Goal: Task Accomplishment & Management: Use online tool/utility

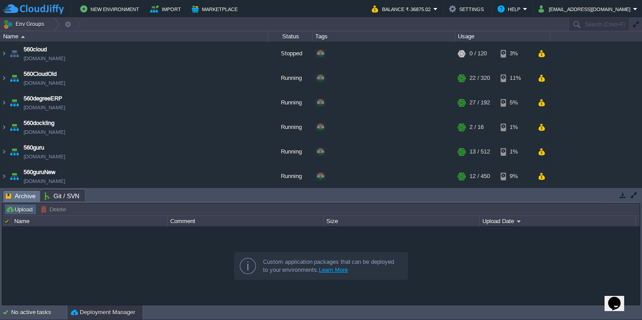
click at [19, 204] on td "Upload" at bounding box center [20, 209] width 32 height 11
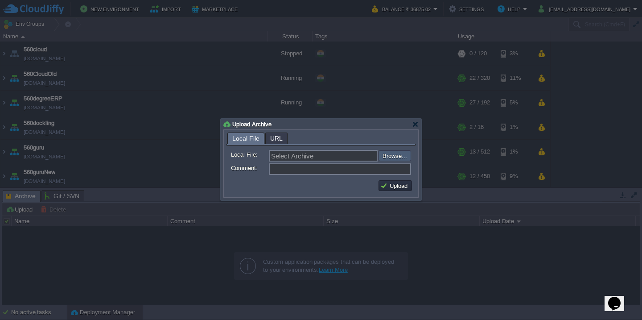
click at [393, 154] on input "file" at bounding box center [354, 155] width 113 height 11
type input "C:\fakepath\VMS-2-9-2025.war"
type input "VMS-2-9-2025.war"
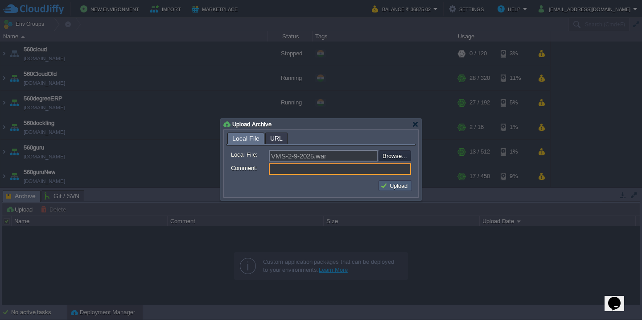
click at [400, 189] on button "Upload" at bounding box center [395, 186] width 30 height 8
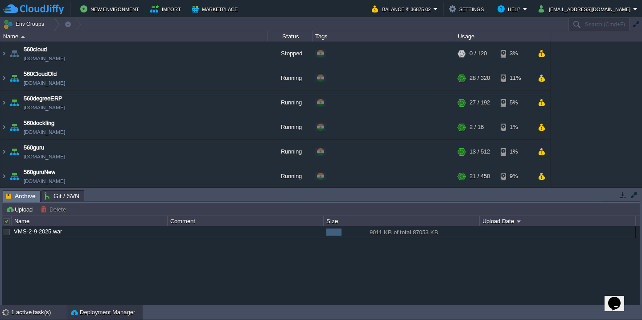
click at [18, 311] on div "1 active task(s)" at bounding box center [39, 312] width 56 height 14
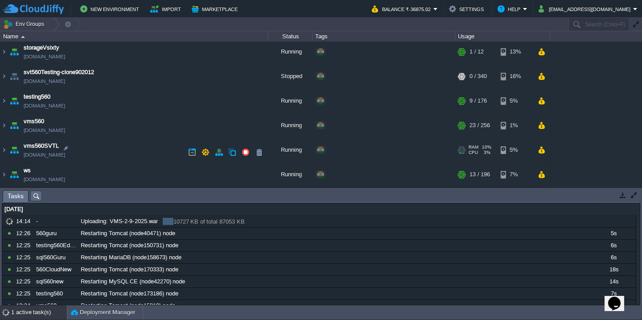
scroll to position [516, 0]
click at [80, 314] on button "Deployment Manager" at bounding box center [103, 312] width 64 height 9
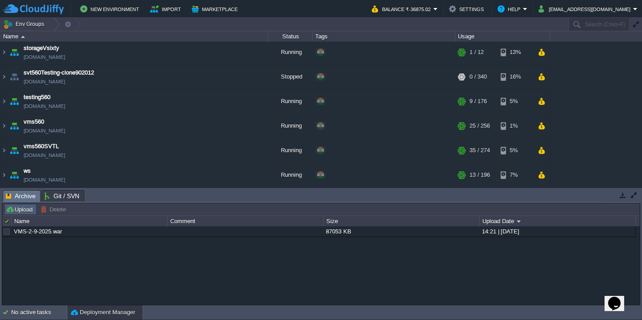
click at [21, 206] on button "Upload" at bounding box center [20, 209] width 29 height 8
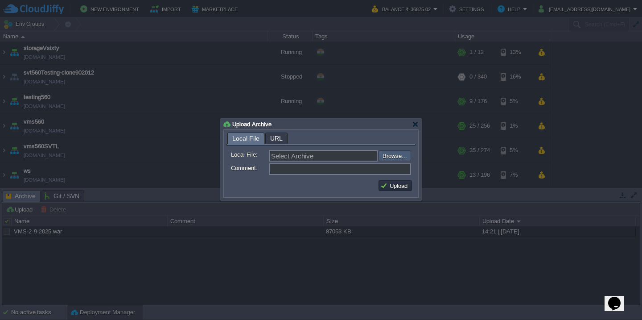
click at [392, 159] on input "file" at bounding box center [354, 155] width 113 height 11
type input "C:\fakepath\VMS-2-9-2025.war"
type input "VMS-2-9-2025.war"
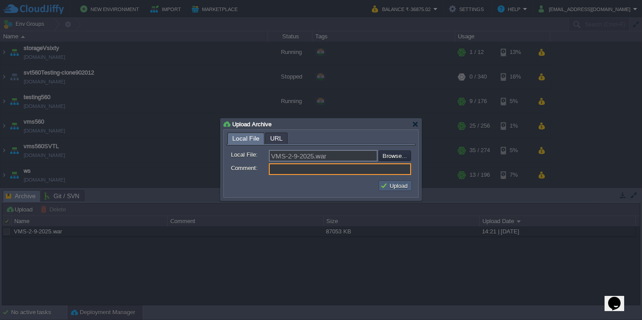
click at [387, 186] on button "Upload" at bounding box center [395, 186] width 30 height 8
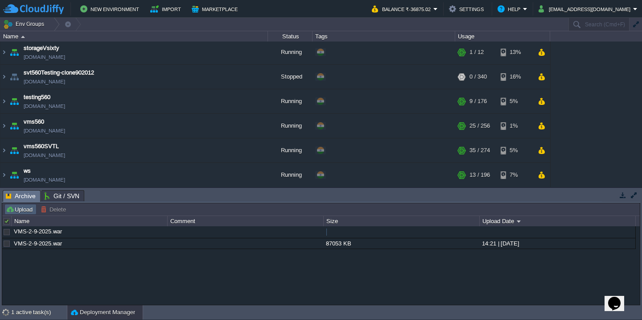
click at [20, 207] on button "Upload" at bounding box center [20, 209] width 29 height 8
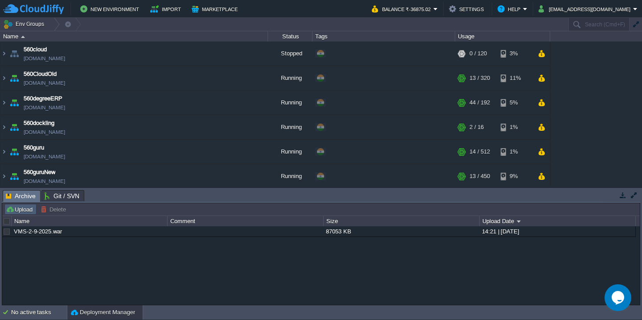
click at [29, 211] on button "Upload" at bounding box center [20, 209] width 29 height 8
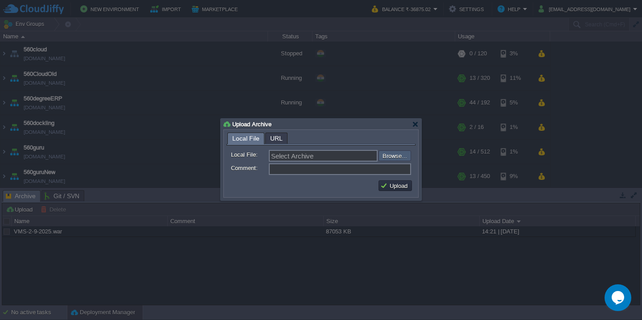
click at [394, 157] on input "file" at bounding box center [354, 155] width 113 height 11
type input "C:\fakepath\HRMSAPI_02-09-2025-14_30.war"
type input "HRMSAPI_02-09-2025-14_30.war"
click at [393, 185] on button "Upload" at bounding box center [395, 186] width 30 height 8
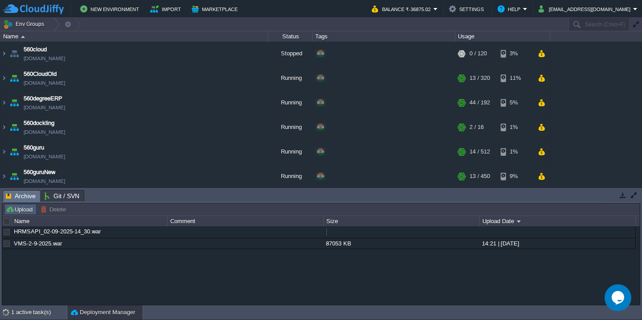
click at [17, 211] on button "Upload" at bounding box center [20, 209] width 29 height 8
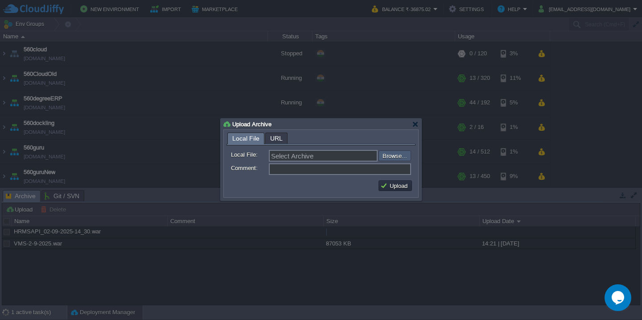
click at [404, 160] on input "file" at bounding box center [354, 155] width 113 height 11
type input "C:\fakepath\HRMS_02-09-2025-14_30.war"
type input "HRMS_02-09-2025-14_30.war"
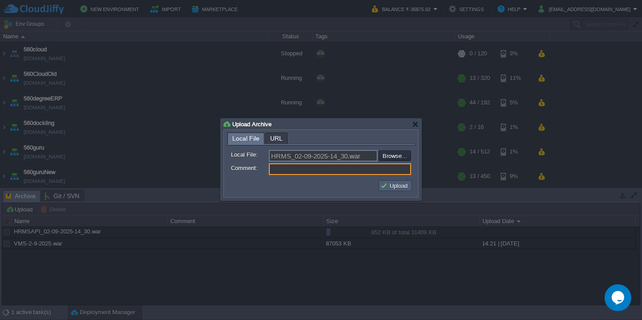
click at [401, 188] on button "Upload" at bounding box center [395, 186] width 30 height 8
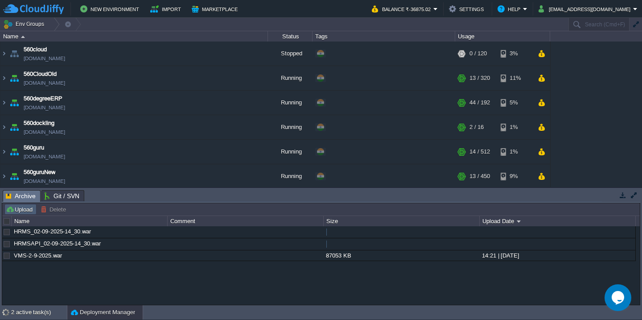
click at [19, 208] on button "Upload" at bounding box center [20, 209] width 29 height 8
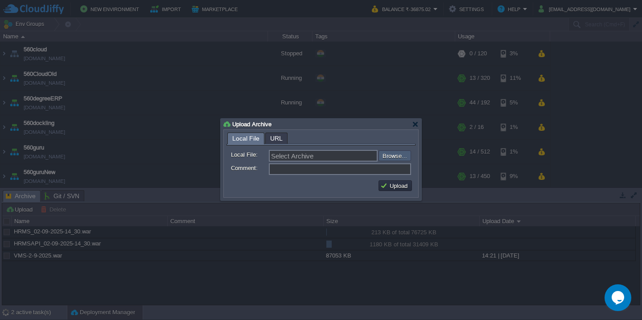
click at [398, 153] on input "file" at bounding box center [354, 155] width 113 height 11
type input "C:\fakepath\vmsAPI-2-9-2025.war"
type input "vmsAPI-2-9-2025.war"
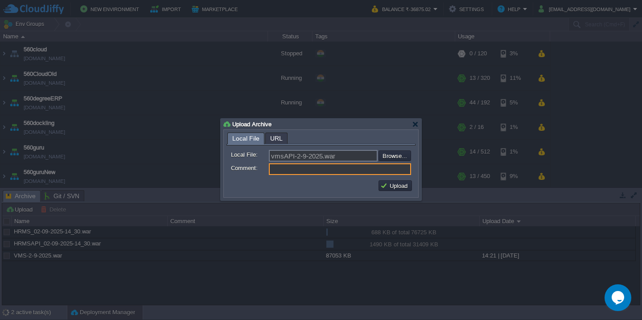
click at [402, 194] on div "Upload" at bounding box center [321, 186] width 189 height 18
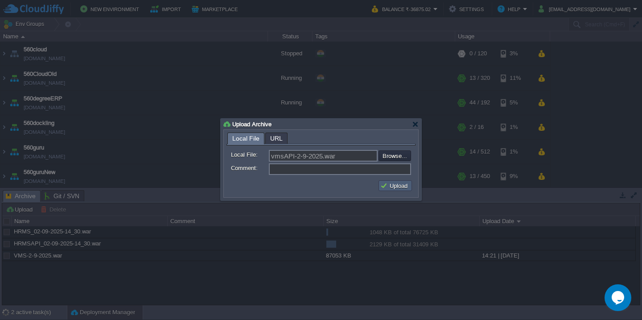
click at [401, 188] on button "Upload" at bounding box center [395, 186] width 30 height 8
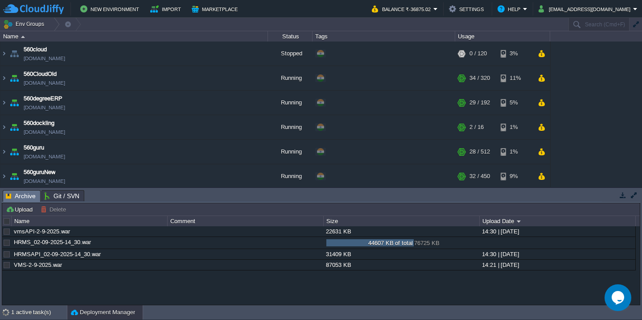
click at [593, 135] on div "560cloud [DOMAIN_NAME] Stopped + Add to Env Group RAM 0% CPU 0% 0 / 120 3% 560C…" at bounding box center [321, 113] width 642 height 145
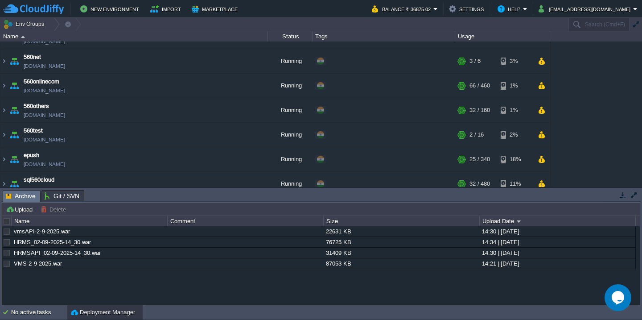
scroll to position [516, 0]
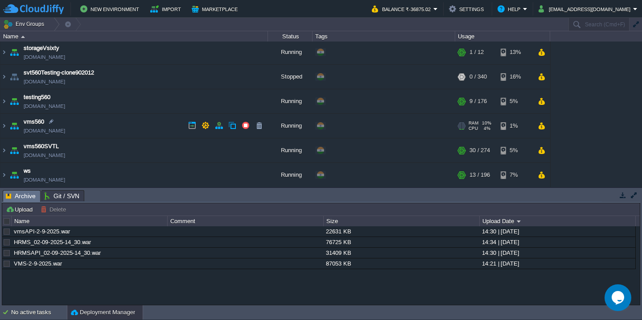
click at [120, 127] on td "vms560 [DOMAIN_NAME]" at bounding box center [134, 126] width 268 height 25
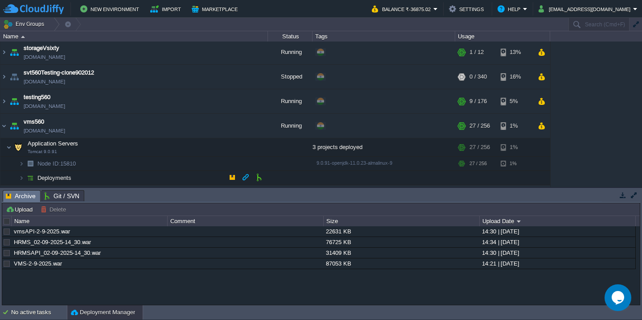
click at [115, 171] on td "Deployments" at bounding box center [134, 178] width 268 height 14
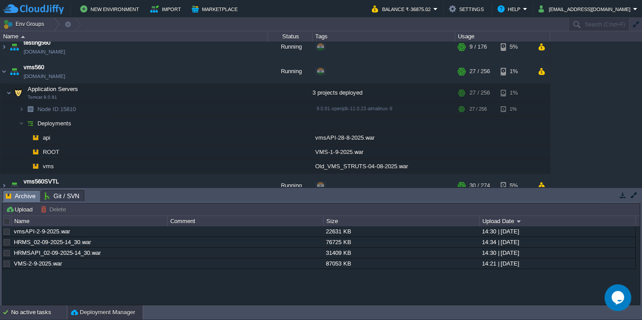
click at [28, 314] on div "No active tasks" at bounding box center [39, 312] width 56 height 14
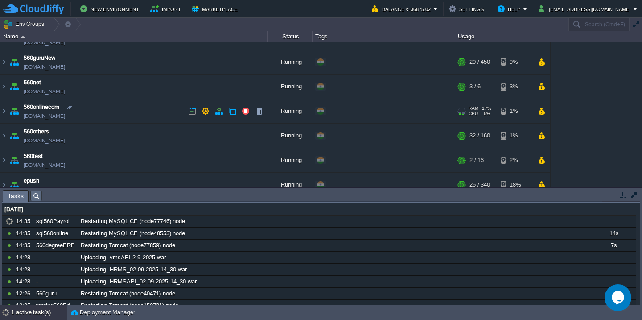
scroll to position [112, 0]
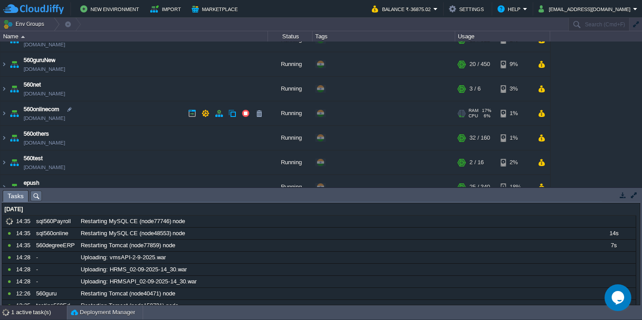
click at [110, 116] on td "560onlinecom [DOMAIN_NAME]" at bounding box center [134, 113] width 268 height 25
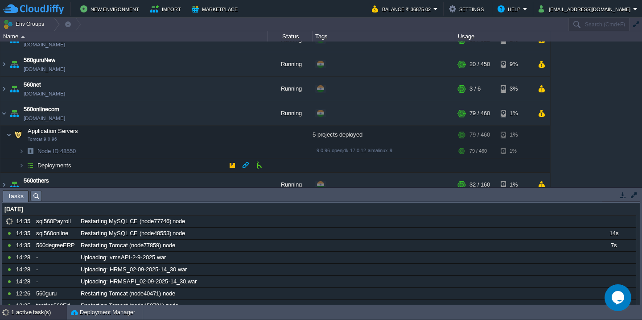
click at [113, 165] on td "Deployments" at bounding box center [134, 165] width 268 height 14
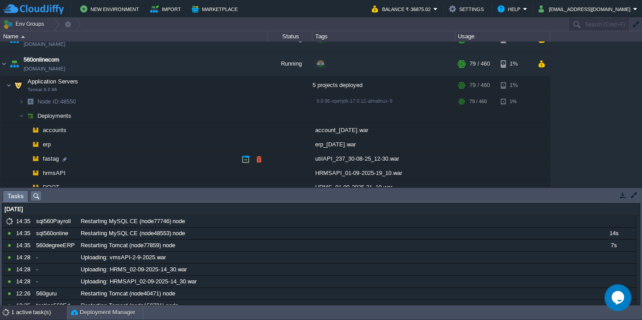
scroll to position [176, 0]
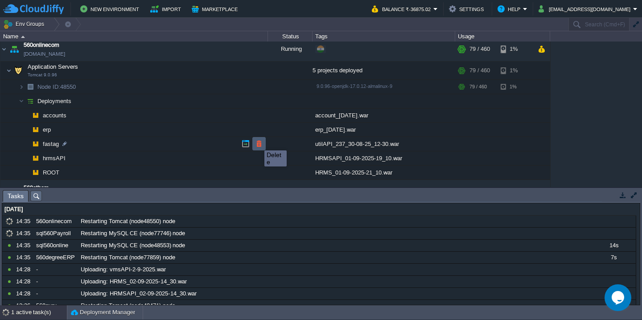
click at [258, 142] on button "button" at bounding box center [259, 144] width 8 height 8
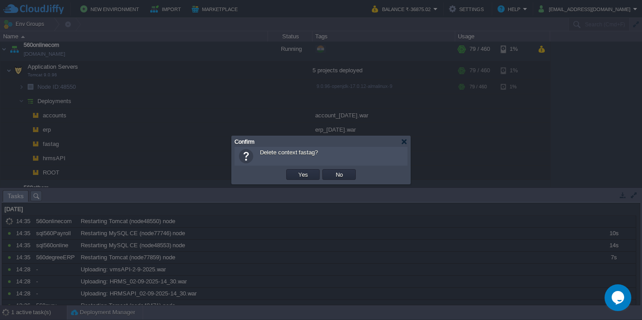
click at [296, 170] on button "Yes" at bounding box center [303, 174] width 15 height 8
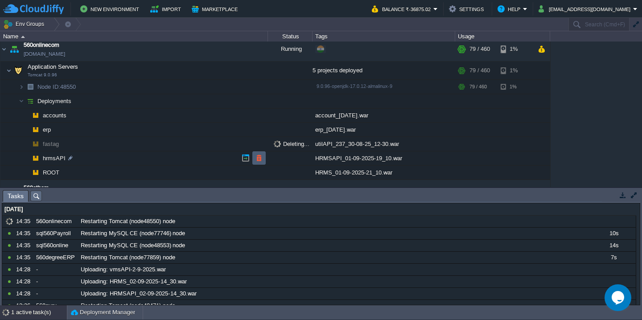
click at [258, 158] on button "button" at bounding box center [259, 158] width 8 height 8
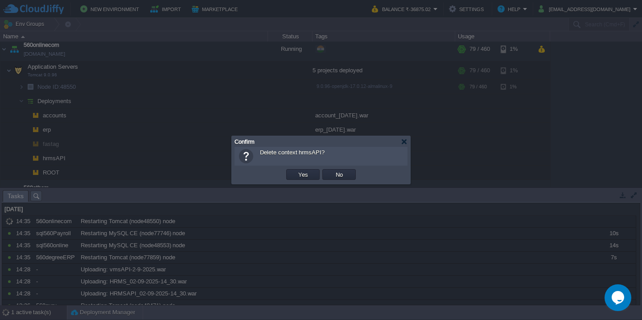
click at [296, 170] on button "Yes" at bounding box center [303, 174] width 15 height 8
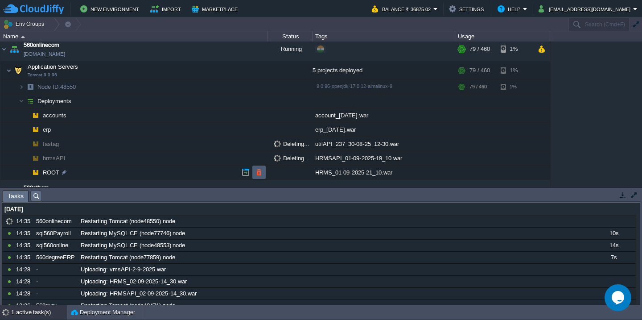
click at [258, 169] on button "button" at bounding box center [259, 172] width 8 height 8
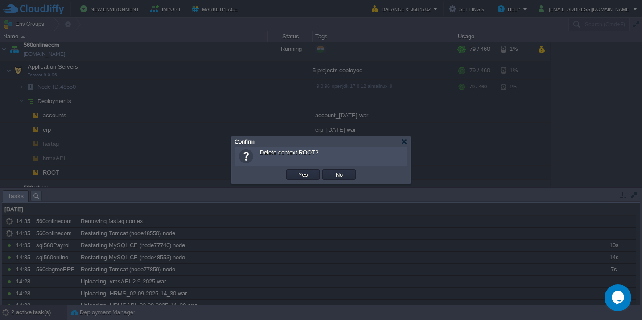
click at [296, 170] on button "Yes" at bounding box center [303, 174] width 15 height 8
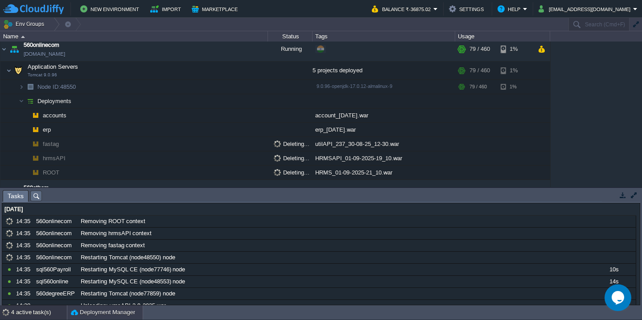
click at [77, 310] on button "Deployment Manager" at bounding box center [103, 312] width 64 height 9
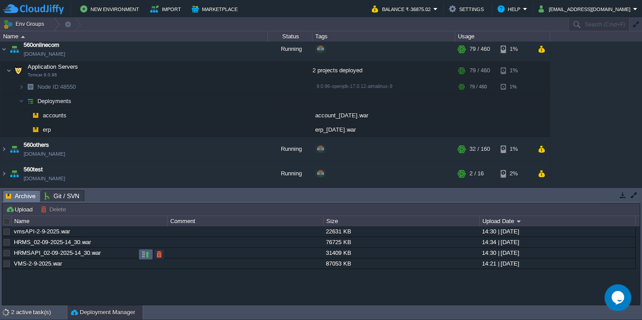
click at [147, 254] on button "button" at bounding box center [146, 254] width 8 height 8
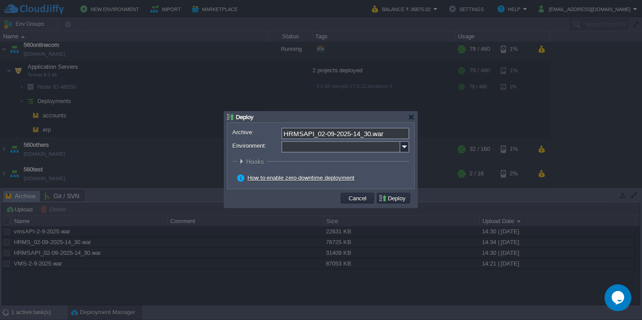
click at [299, 152] on input "Environment:" at bounding box center [340, 147] width 119 height 12
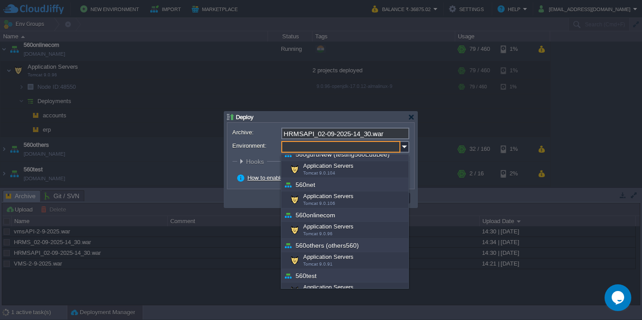
scroll to position [129, 0]
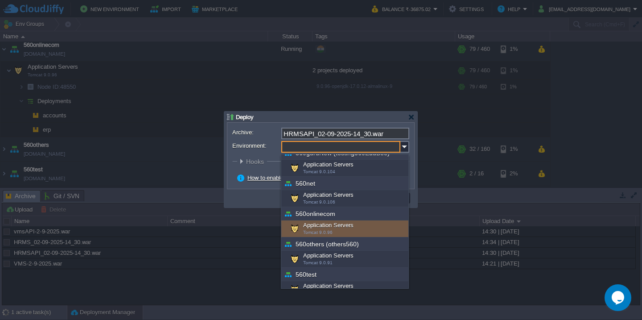
click at [316, 230] on span "Tomcat 9.0.96" at bounding box center [317, 232] width 29 height 5
type input "Application Servers (560onlinecom)"
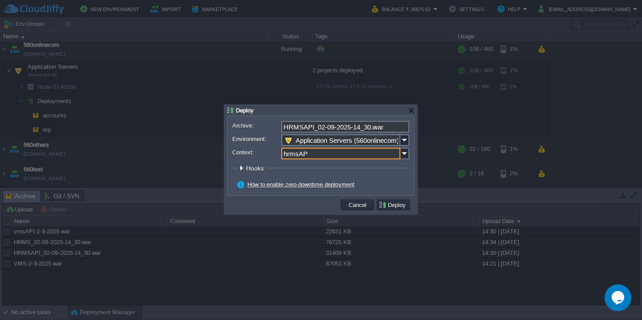
type input "hrmsAPI"
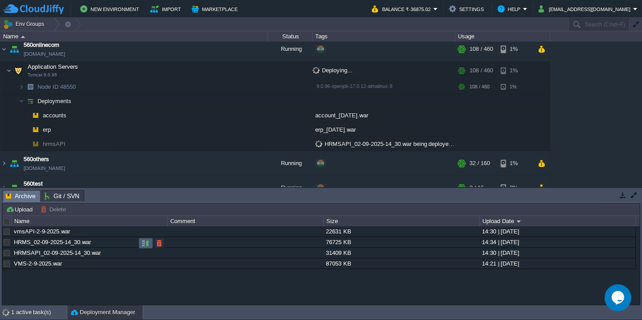
click at [143, 246] on button "button" at bounding box center [146, 243] width 8 height 8
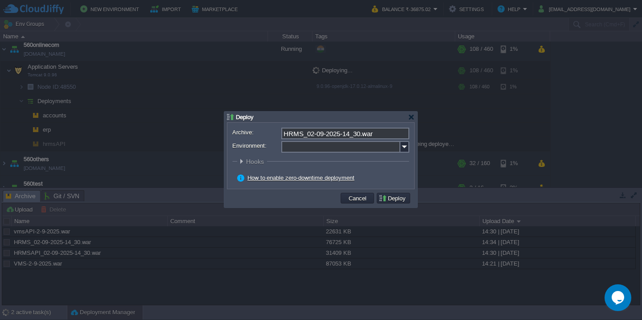
click at [320, 145] on input "Environment:" at bounding box center [340, 147] width 119 height 12
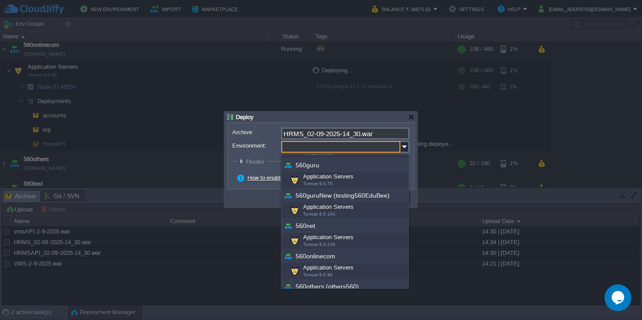
scroll to position [93, 0]
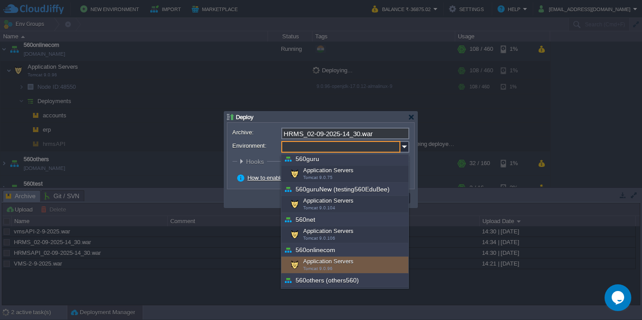
click at [320, 258] on div "Application Servers Tomcat 9.0.96" at bounding box center [344, 264] width 127 height 17
type input "Application Servers (560onlinecom)"
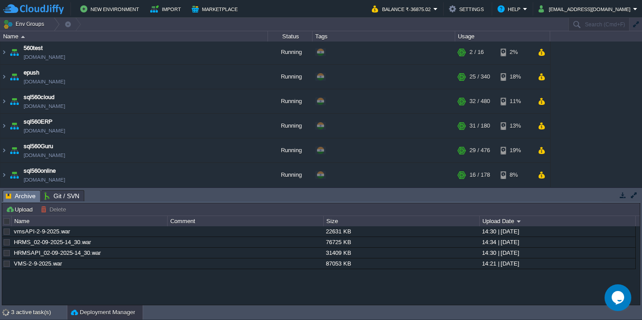
scroll to position [707, 0]
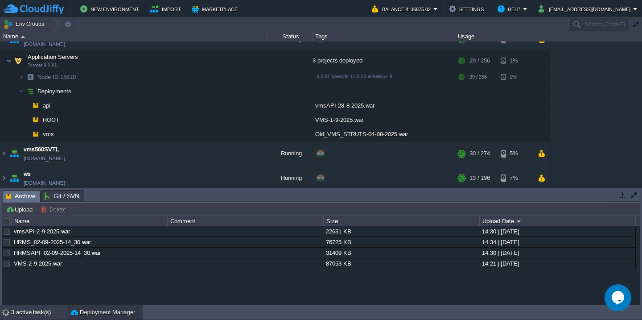
click at [42, 311] on div "3 active task(s)" at bounding box center [39, 312] width 56 height 14
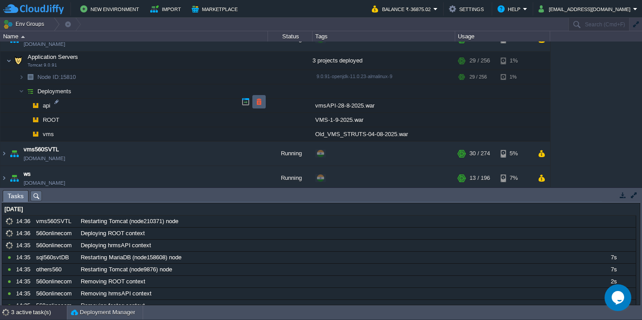
click at [262, 101] on button "button" at bounding box center [259, 102] width 8 height 8
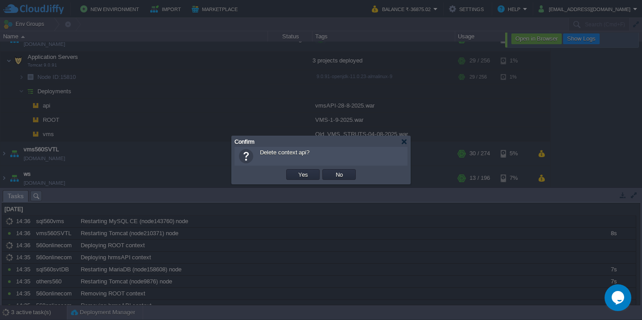
scroll to position [194, 0]
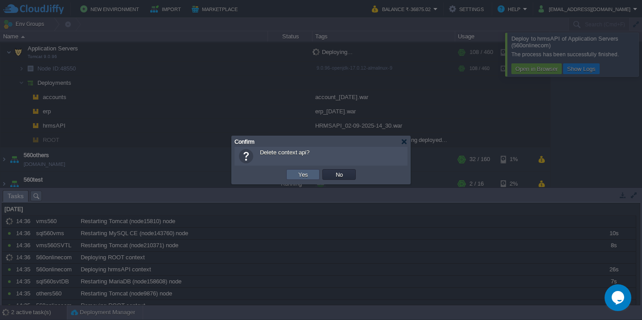
click at [298, 173] on button "Yes" at bounding box center [303, 174] width 15 height 8
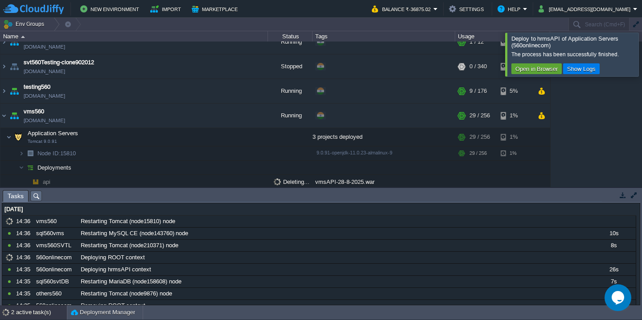
scroll to position [686, 0]
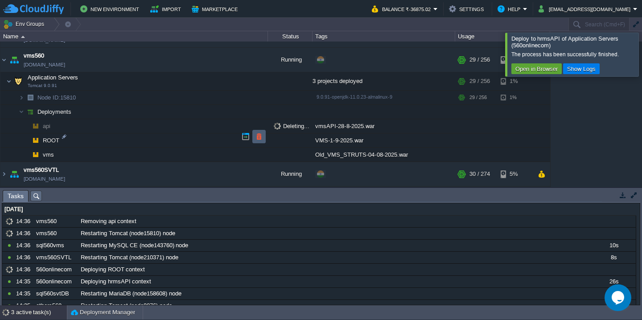
click at [259, 137] on button "button" at bounding box center [259, 136] width 8 height 8
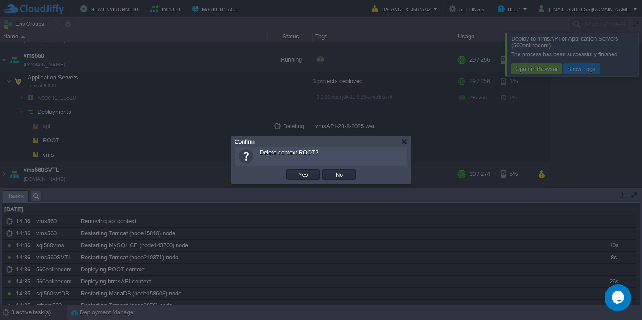
click at [296, 170] on button "Yes" at bounding box center [303, 174] width 15 height 8
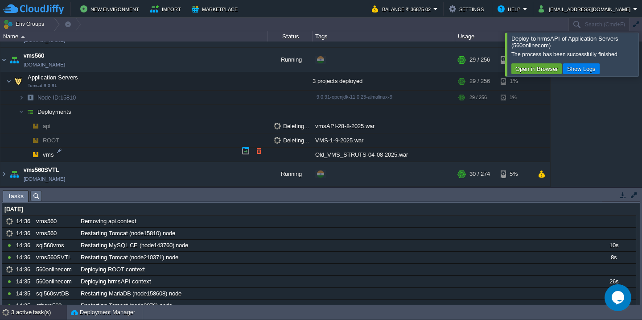
scroll to position [707, 0]
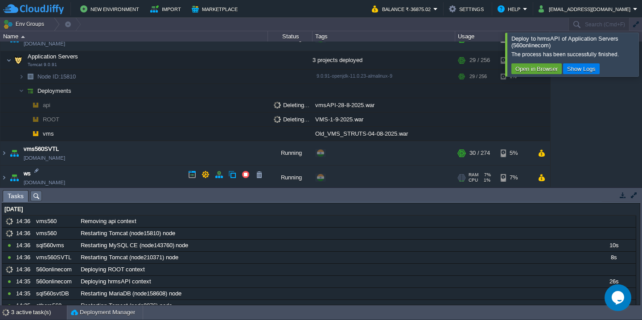
click at [110, 176] on td "ws [DOMAIN_NAME]" at bounding box center [134, 178] width 268 height 25
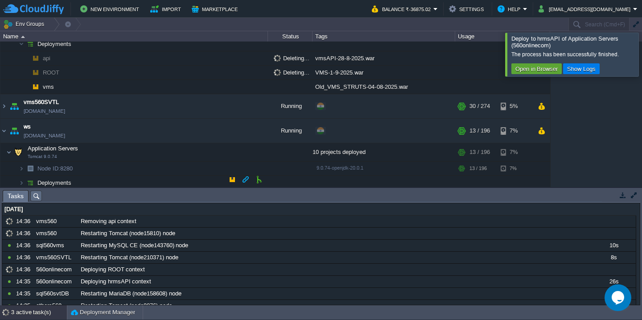
click at [119, 181] on td "Deployments" at bounding box center [134, 183] width 268 height 14
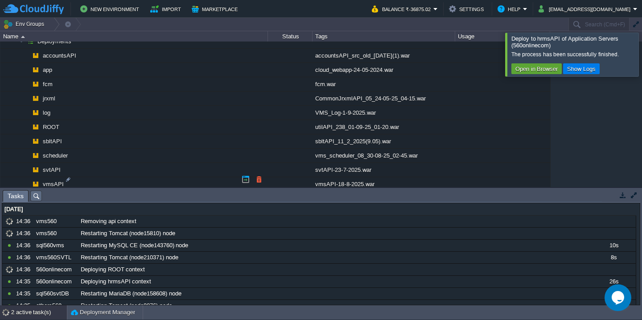
scroll to position [880, 0]
click at [256, 176] on button "button" at bounding box center [259, 179] width 8 height 8
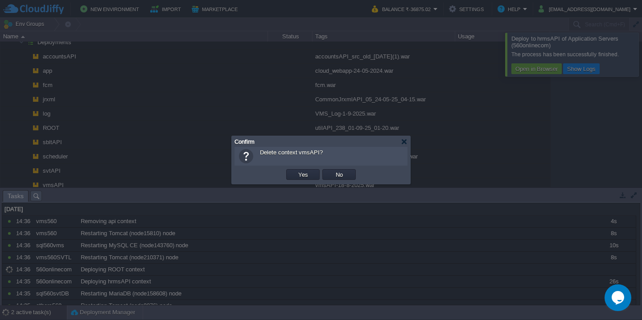
click at [296, 170] on button "Yes" at bounding box center [303, 174] width 15 height 8
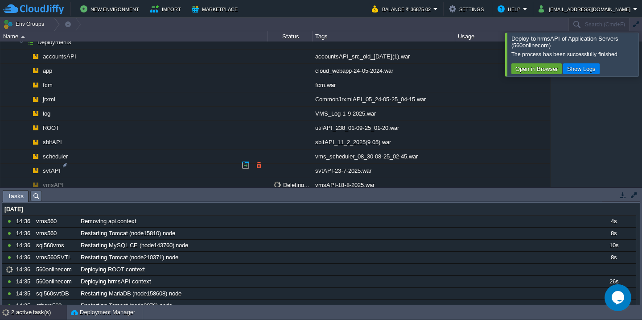
scroll to position [877, 0]
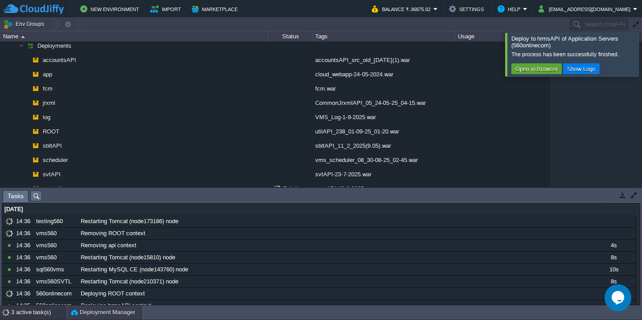
click at [86, 315] on button "Deployment Manager" at bounding box center [103, 312] width 64 height 9
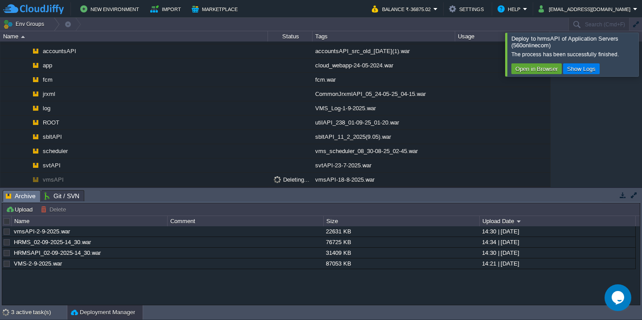
scroll to position [714, 0]
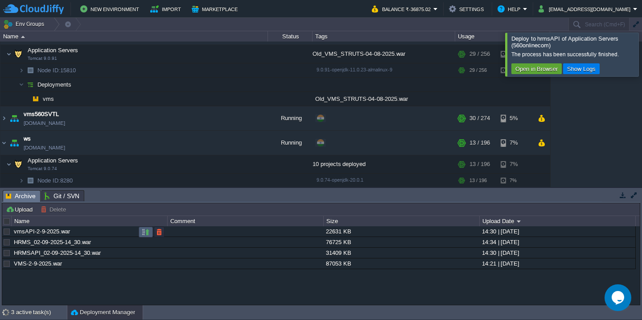
click at [142, 232] on button "button" at bounding box center [146, 232] width 8 height 8
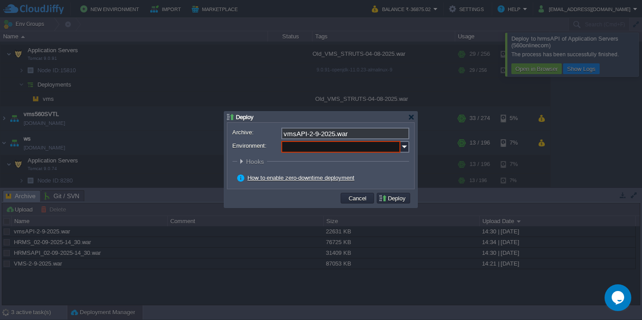
scroll to position [825, 0]
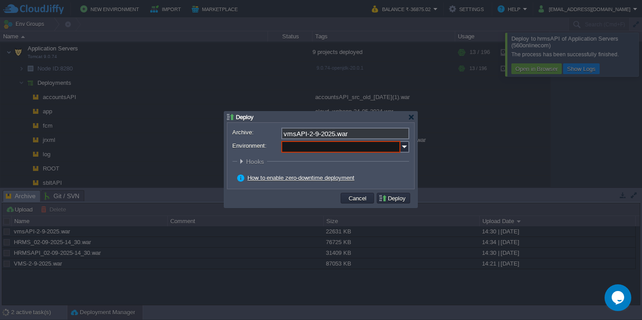
click at [297, 148] on input "Environment:" at bounding box center [340, 147] width 119 height 12
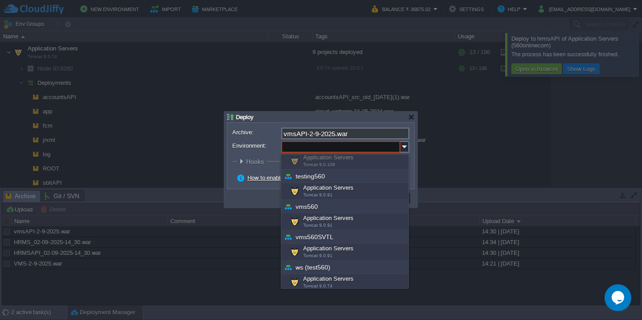
scroll to position [321, 0]
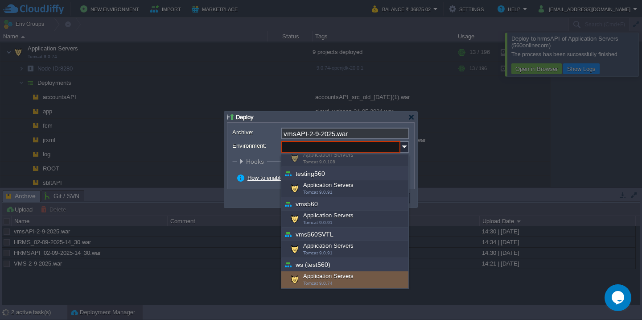
click at [318, 276] on div "Application Servers Tomcat 9.0.74" at bounding box center [344, 279] width 127 height 17
type input "Application Servers (ws (test560))"
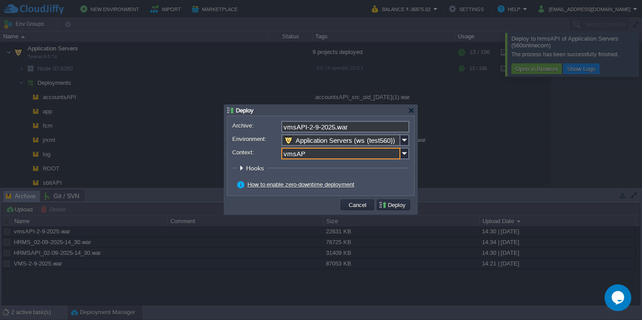
type input "vmsAPI"
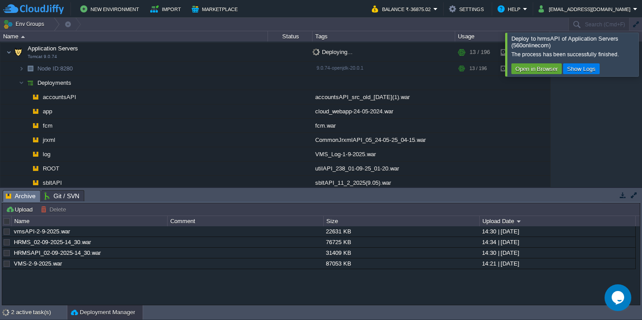
scroll to position [863, 0]
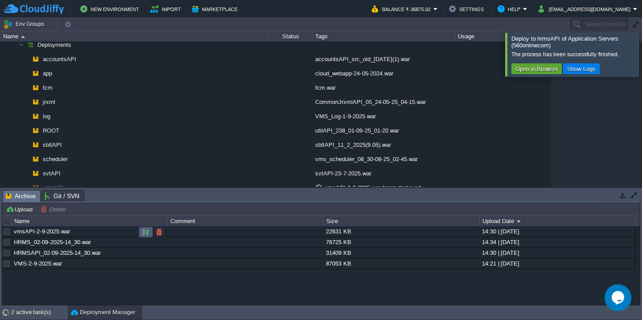
click at [148, 235] on button "button" at bounding box center [146, 232] width 8 height 8
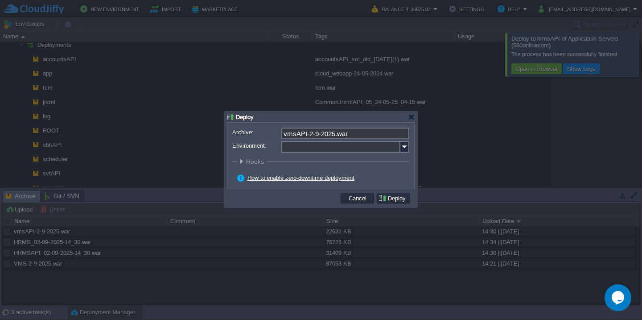
click at [309, 149] on input "Environment:" at bounding box center [340, 147] width 119 height 12
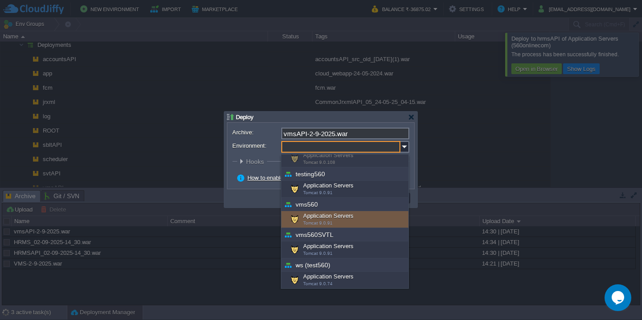
scroll to position [321, 0]
click at [328, 210] on div "Application Servers Tomcat 9.0.91" at bounding box center [344, 218] width 127 height 17
type input "Application Servers (vms560)"
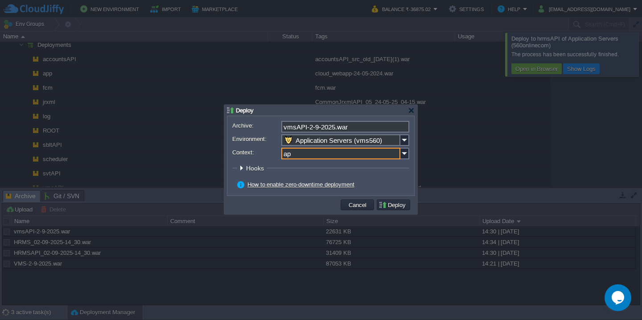
type input "api"
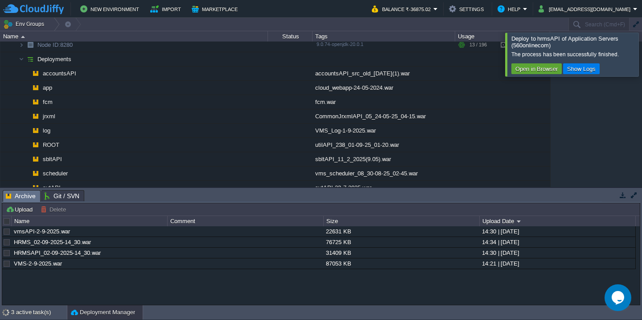
scroll to position [714, 0]
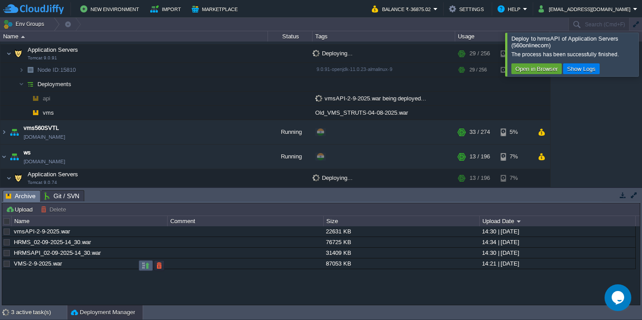
click at [144, 265] on button "button" at bounding box center [146, 265] width 8 height 8
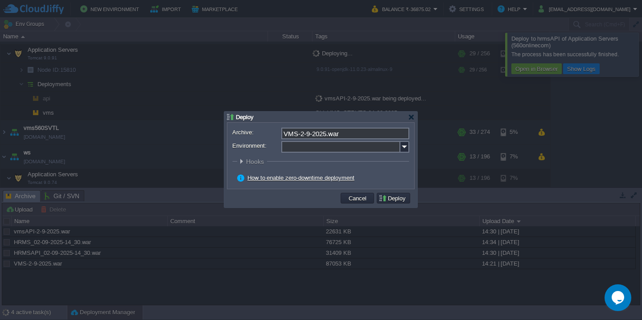
click at [314, 148] on input "Environment:" at bounding box center [340, 147] width 119 height 12
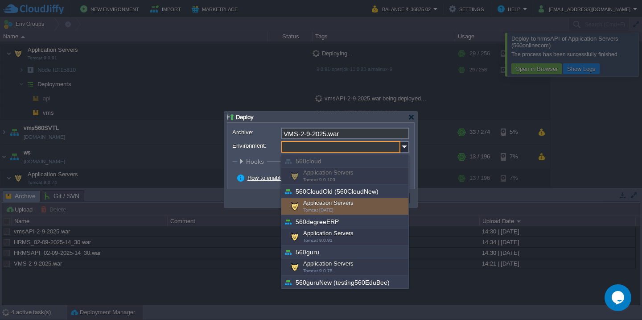
scroll to position [321, 0]
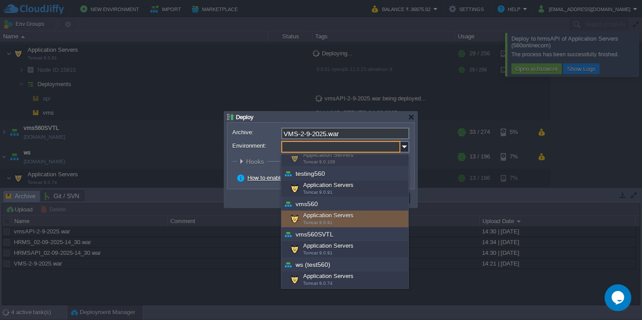
click at [324, 214] on div "Application Servers Tomcat 9.0.91" at bounding box center [344, 218] width 127 height 17
type input "Application Servers (vms560)"
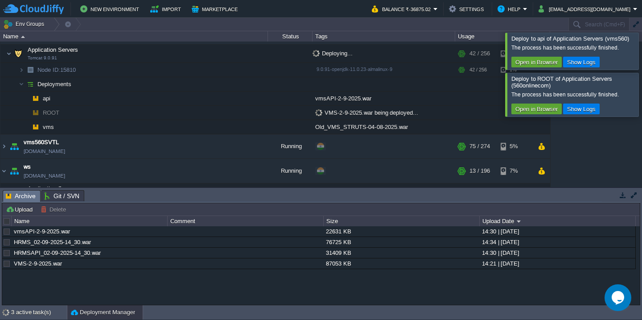
scroll to position [626, 0]
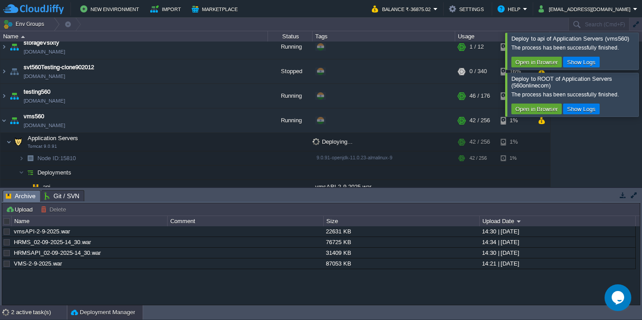
click at [30, 309] on div "2 active task(s)" at bounding box center [39, 312] width 56 height 14
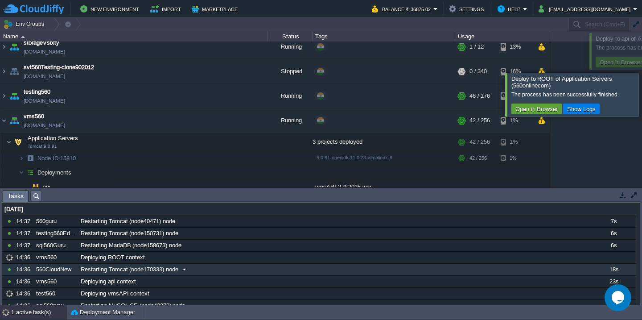
scroll to position [641, 0]
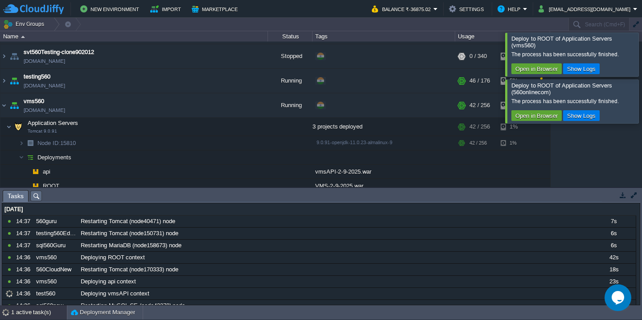
click at [620, 46] on div "Deploy to ROOT of Application Servers (vms560)" at bounding box center [574, 41] width 124 height 13
click at [642, 51] on div at bounding box center [653, 54] width 0 height 43
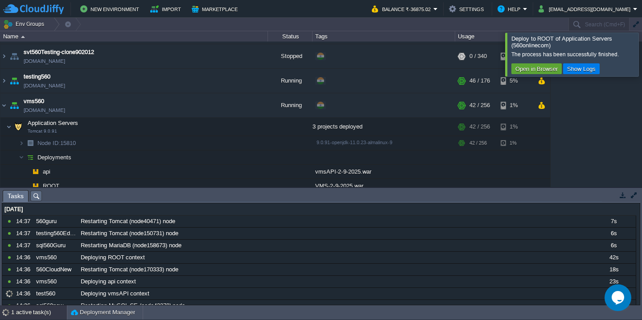
click at [642, 51] on div at bounding box center [653, 54] width 0 height 43
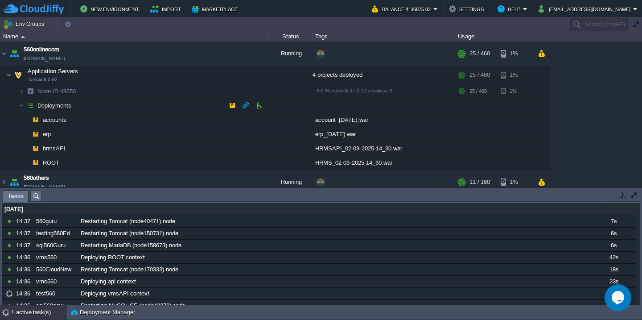
scroll to position [172, 0]
click at [201, 76] on button "button" at bounding box center [201, 74] width 8 height 8
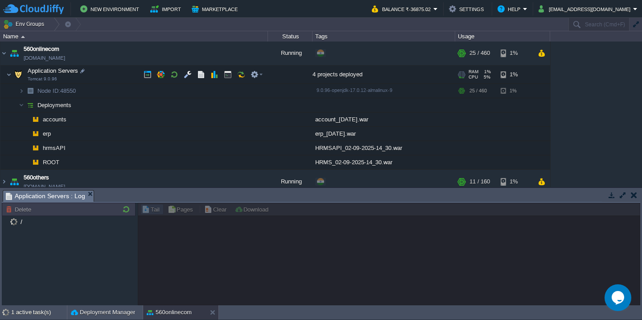
click at [105, 72] on td "Application Servers Tomcat 9.0.96" at bounding box center [134, 75] width 268 height 18
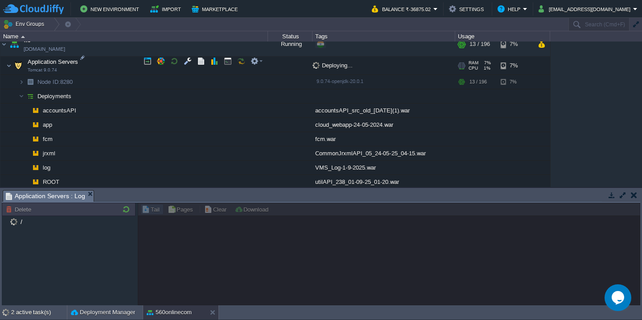
click at [111, 57] on td "Application Servers Tomcat 9.0.74" at bounding box center [134, 66] width 268 height 18
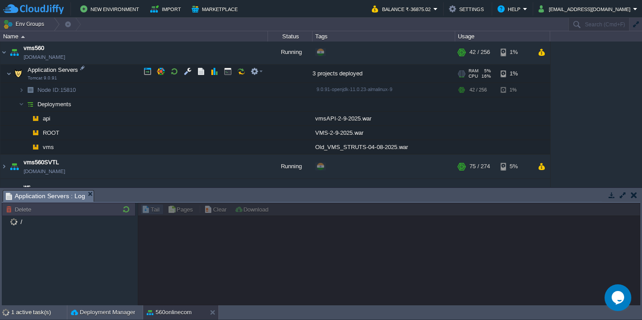
click at [118, 67] on td "Application Servers Tomcat 9.0.91" at bounding box center [134, 74] width 268 height 18
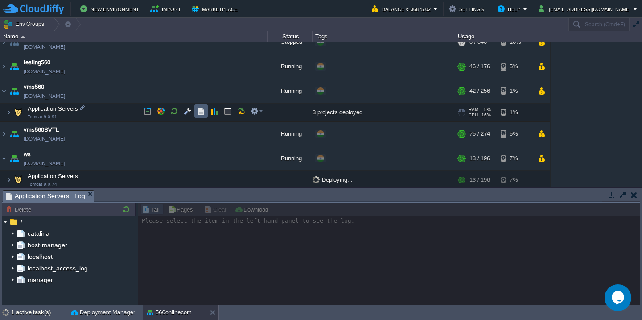
click at [204, 111] on button "button" at bounding box center [201, 111] width 8 height 8
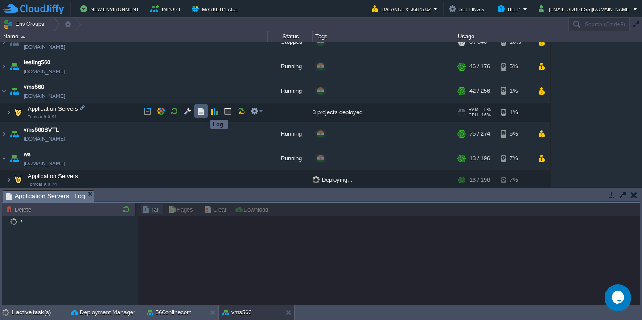
scroll to position [570, 0]
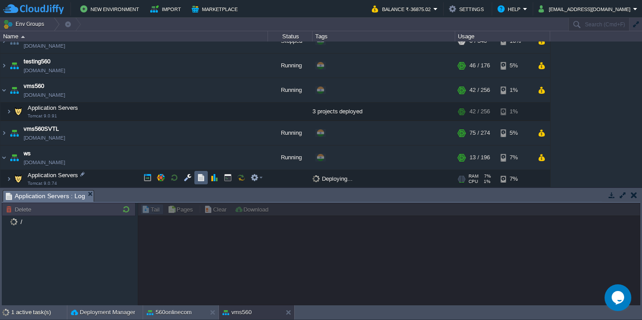
click at [204, 176] on button "button" at bounding box center [201, 177] width 8 height 8
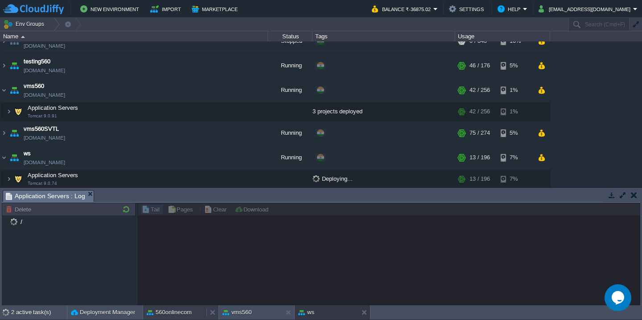
click at [172, 312] on button "560onlinecom" at bounding box center [169, 312] width 45 height 9
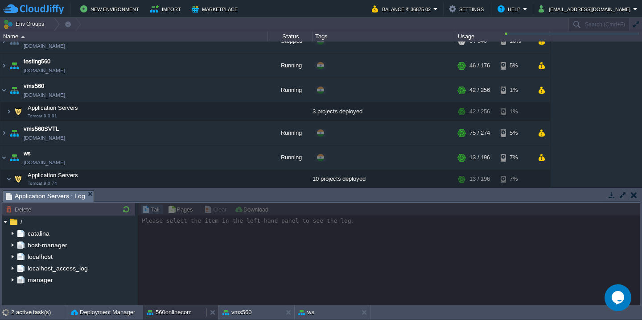
scroll to position [699, 0]
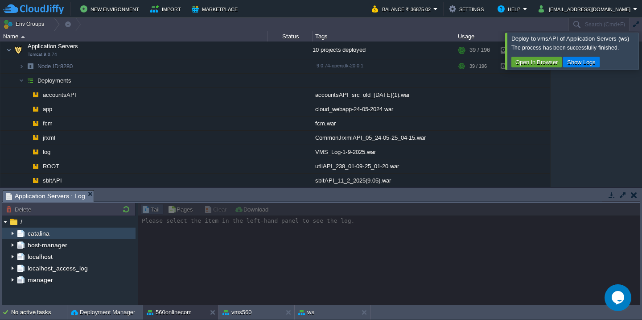
click at [12, 231] on img at bounding box center [12, 233] width 7 height 12
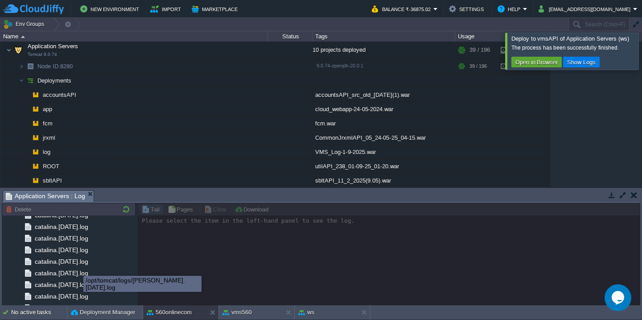
scroll to position [1048, 0]
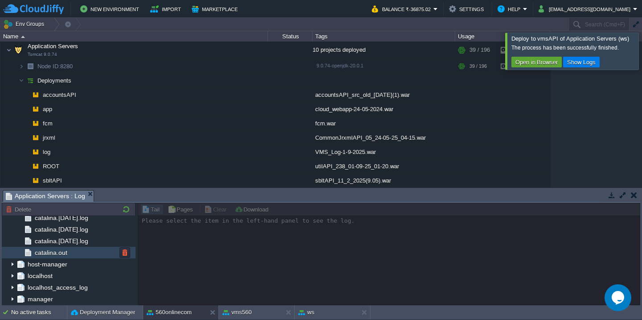
click at [95, 256] on div "catalina.out" at bounding box center [69, 253] width 134 height 12
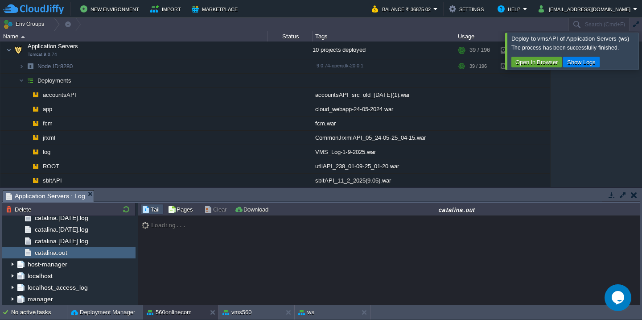
click at [642, 53] on div at bounding box center [653, 51] width 0 height 37
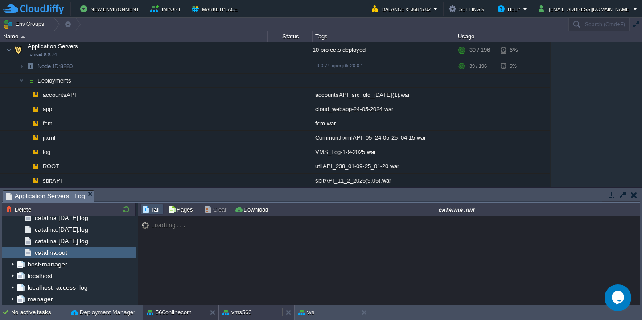
click at [243, 313] on button "vms560" at bounding box center [237, 312] width 29 height 9
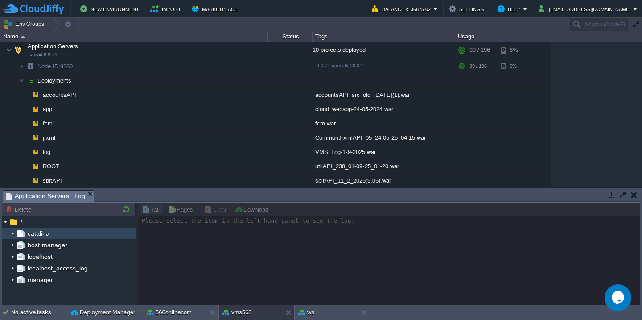
click at [14, 235] on img at bounding box center [12, 233] width 7 height 12
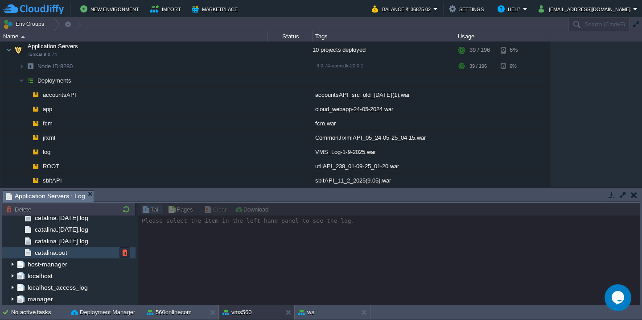
click at [90, 249] on div "catalina.out" at bounding box center [69, 253] width 134 height 12
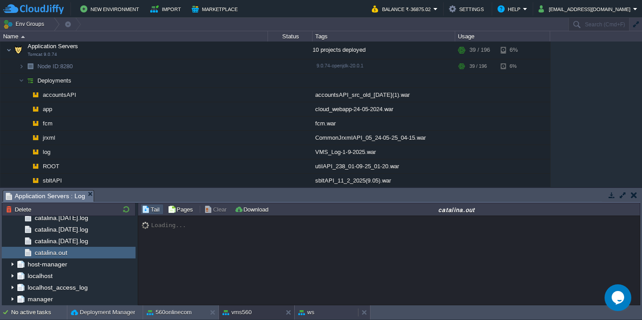
click at [327, 313] on div "ws" at bounding box center [326, 312] width 63 height 14
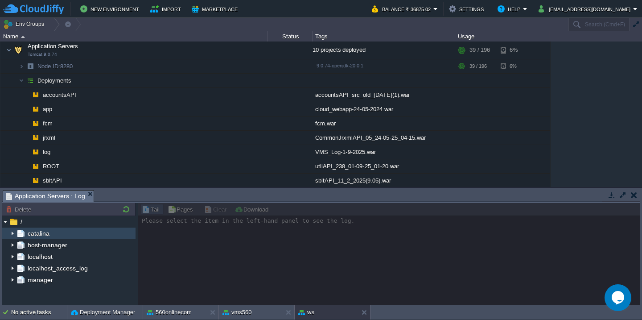
click at [12, 235] on img at bounding box center [12, 233] width 7 height 12
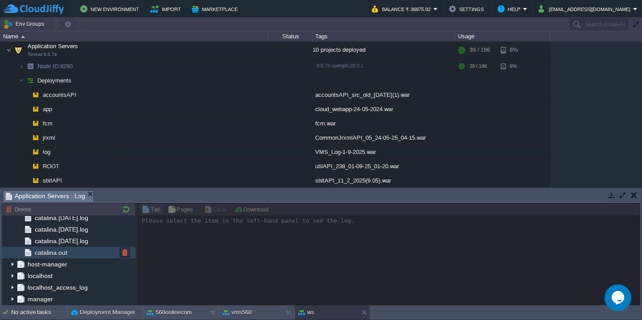
click at [107, 255] on div "catalina.out" at bounding box center [69, 253] width 134 height 12
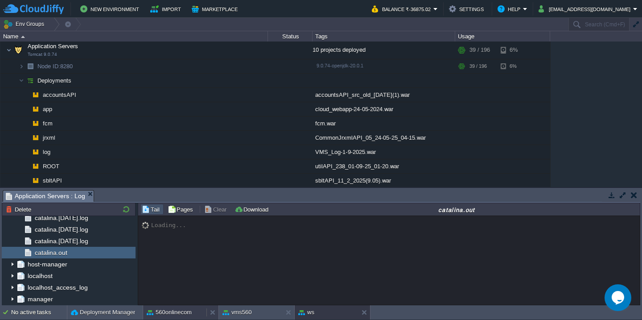
click at [169, 311] on button "560onlinecom" at bounding box center [169, 312] width 45 height 9
click at [241, 315] on button "vms560" at bounding box center [237, 312] width 29 height 9
click at [322, 314] on div "ws" at bounding box center [326, 312] width 63 height 14
click at [180, 315] on button "560onlinecom" at bounding box center [169, 312] width 45 height 9
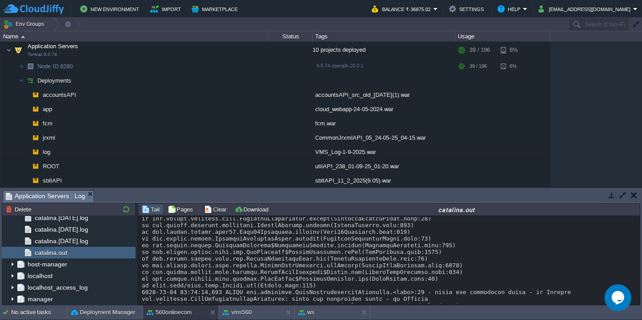
scroll to position [5741, 0]
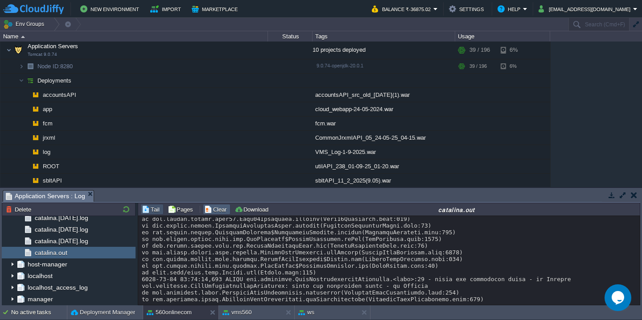
click at [204, 210] on button "Clear" at bounding box center [216, 209] width 25 height 8
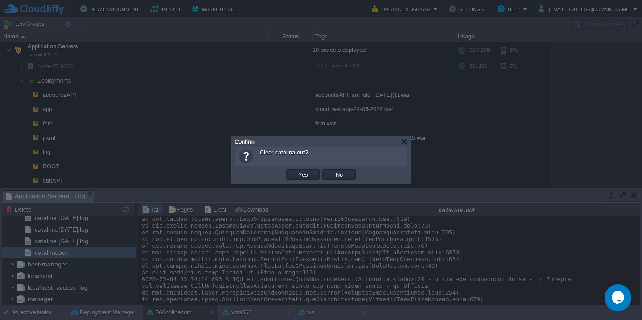
click at [296, 170] on button "Yes" at bounding box center [303, 174] width 15 height 8
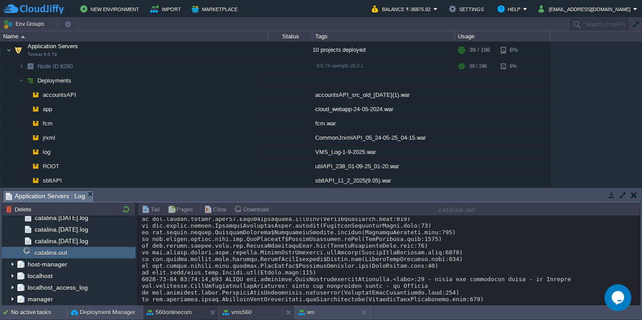
click at [253, 314] on div "vms560" at bounding box center [250, 312] width 63 height 14
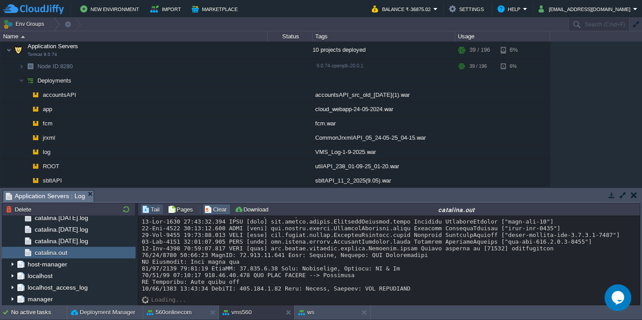
click at [215, 210] on button "Clear" at bounding box center [216, 209] width 25 height 8
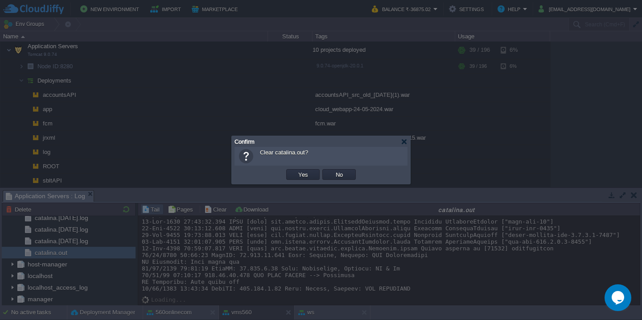
click at [296, 170] on button "Yes" at bounding box center [303, 174] width 15 height 8
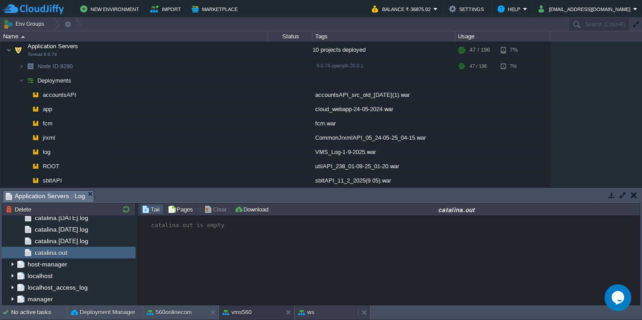
scroll to position [0, 0]
click at [330, 310] on div "ws" at bounding box center [326, 312] width 63 height 14
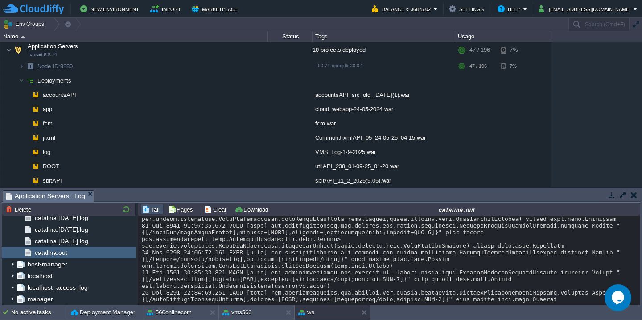
scroll to position [22910, 0]
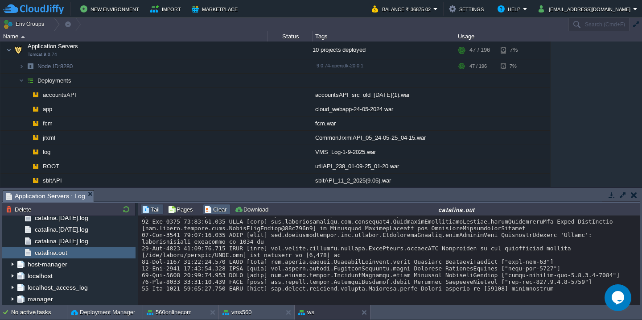
click at [214, 209] on button "Clear" at bounding box center [216, 209] width 25 height 8
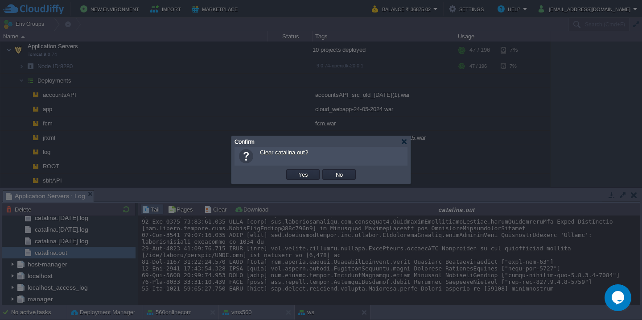
click at [296, 170] on button "Yes" at bounding box center [303, 174] width 15 height 8
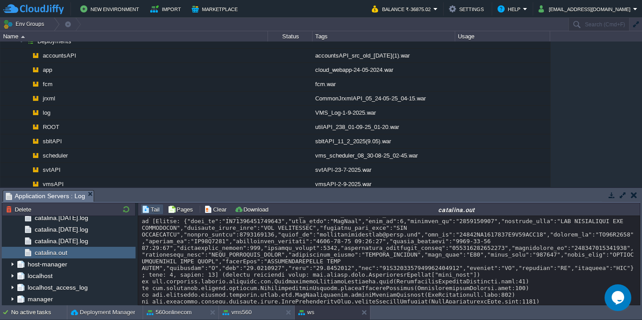
scroll to position [87, 0]
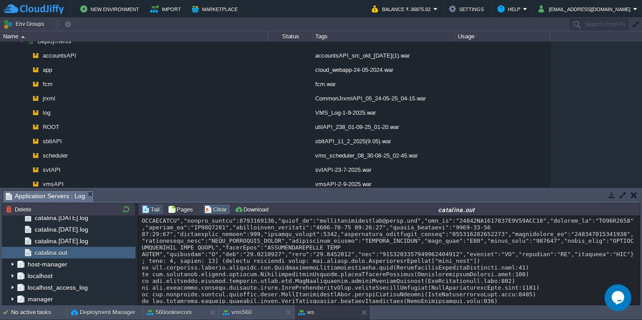
click at [216, 209] on button "Clear" at bounding box center [216, 209] width 25 height 8
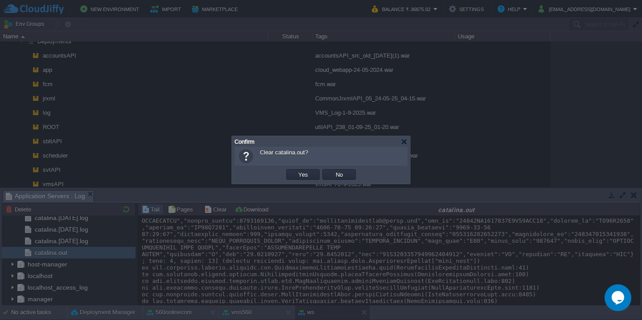
click at [296, 170] on button "Yes" at bounding box center [303, 174] width 15 height 8
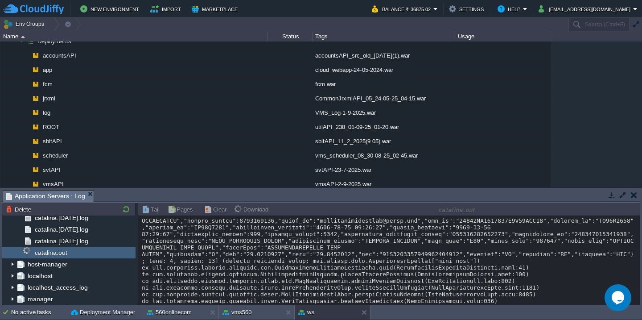
scroll to position [0, 0]
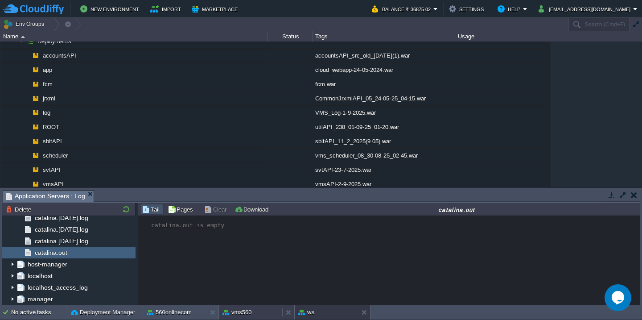
click at [237, 315] on button "vms560" at bounding box center [237, 312] width 29 height 9
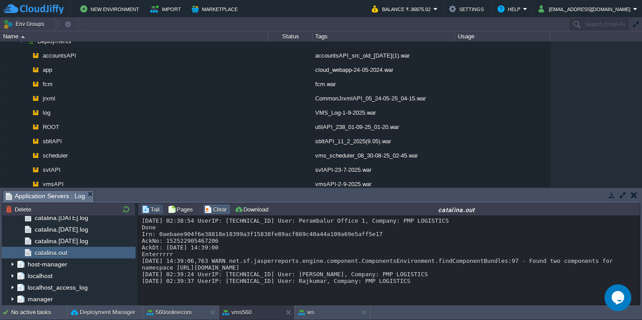
click at [218, 211] on button "Clear" at bounding box center [216, 209] width 25 height 8
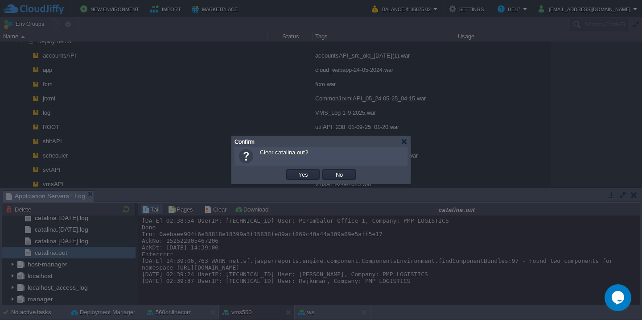
click at [296, 170] on button "Yes" at bounding box center [303, 174] width 15 height 8
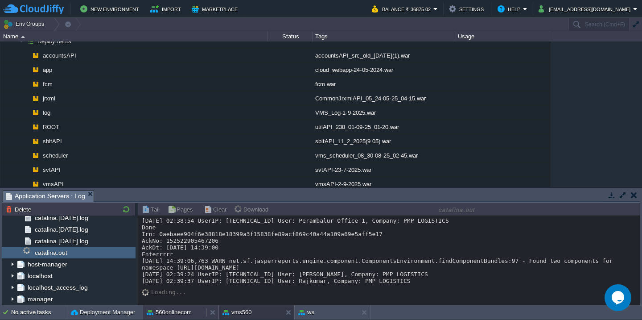
click at [169, 311] on button "560onlinecom" at bounding box center [169, 312] width 45 height 9
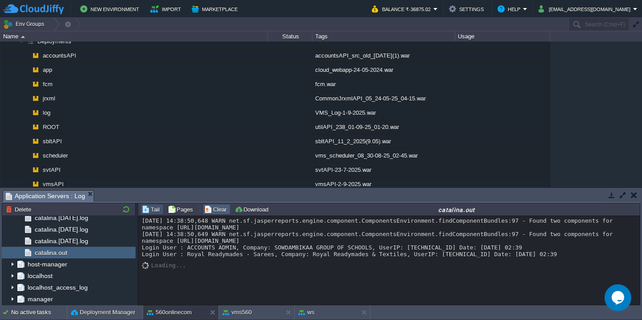
click at [213, 212] on button "Clear" at bounding box center [216, 209] width 25 height 8
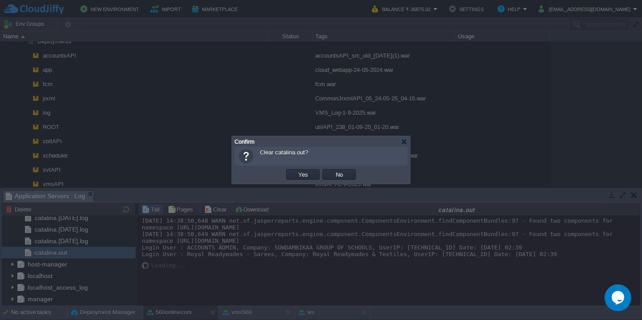
click at [296, 170] on button "Yes" at bounding box center [303, 174] width 15 height 8
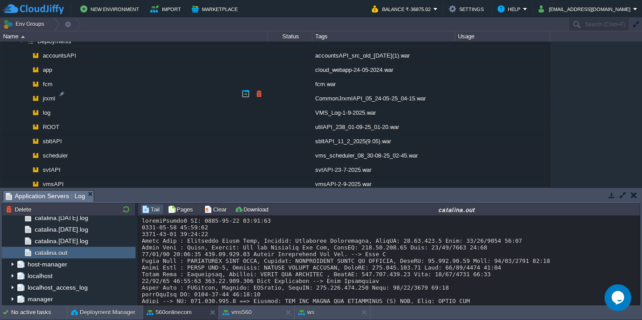
scroll to position [26, 0]
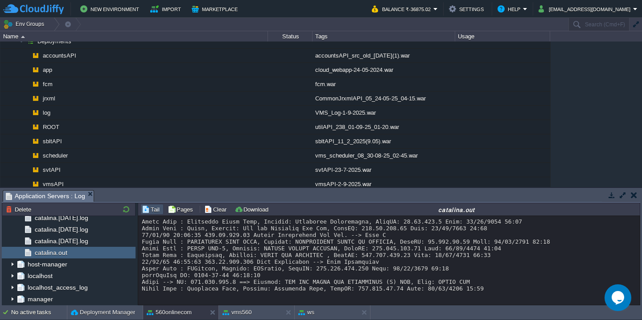
click at [304, 260] on div at bounding box center [389, 245] width 495 height 94
click at [204, 210] on button "Clear" at bounding box center [216, 209] width 25 height 8
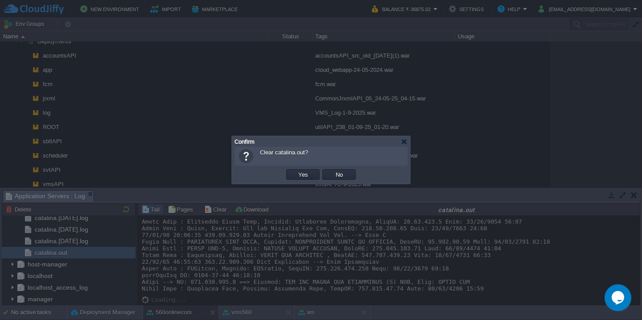
click at [296, 170] on button "Yes" at bounding box center [303, 174] width 15 height 8
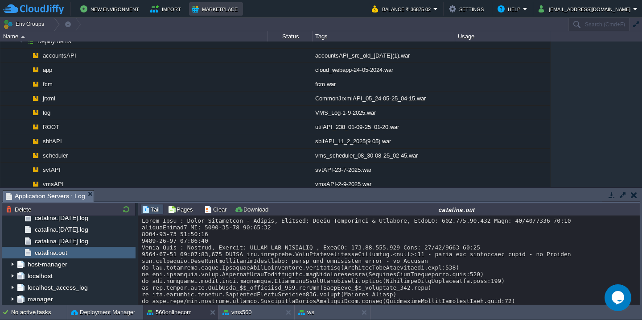
scroll to position [823, 0]
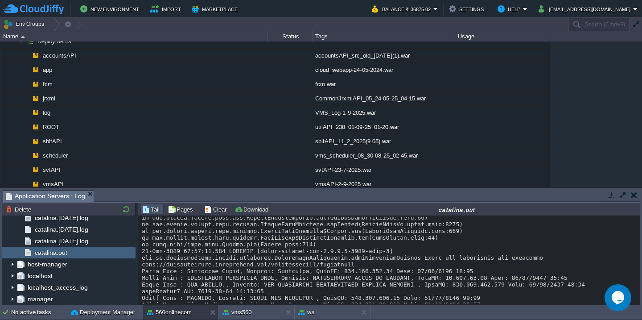
scroll to position [922, 0]
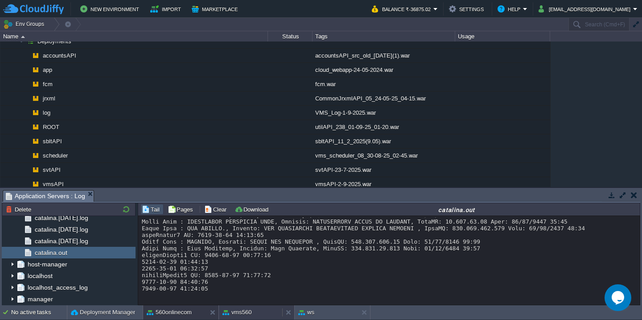
click at [242, 308] on button "vms560" at bounding box center [237, 312] width 29 height 9
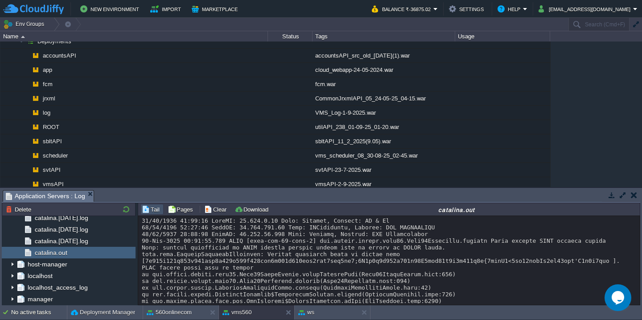
click at [287, 274] on div at bounding box center [389, 317] width 495 height 201
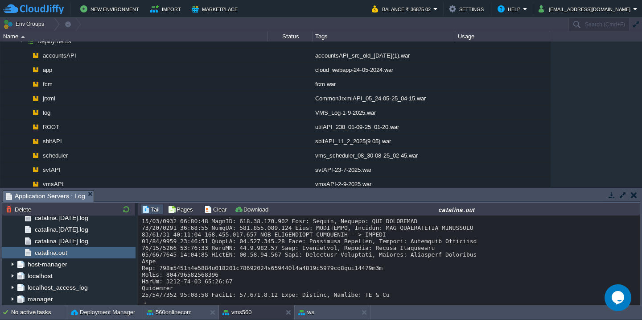
scroll to position [133, 0]
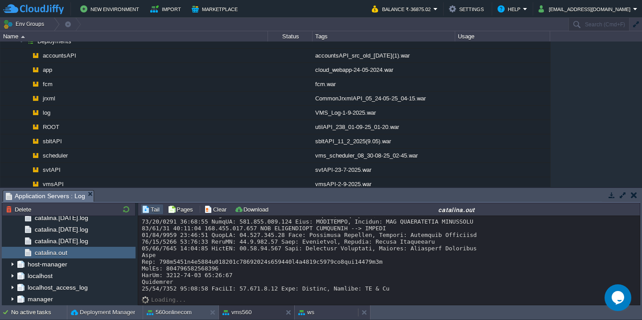
click at [330, 318] on div "ws" at bounding box center [326, 312] width 63 height 14
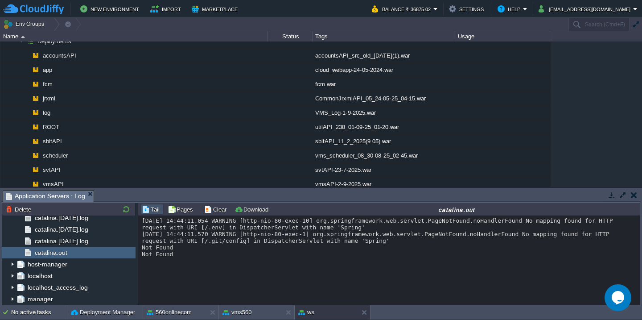
click at [360, 262] on div "Loading..." at bounding box center [389, 259] width 495 height 4
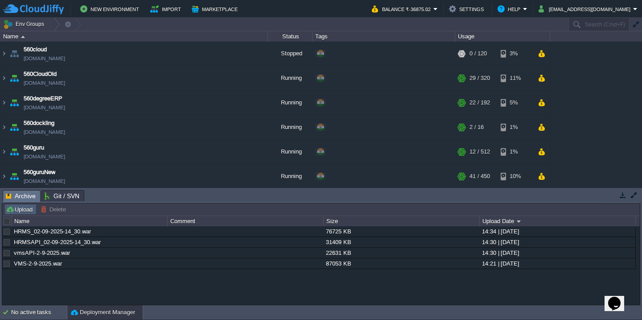
click at [18, 213] on button "Upload" at bounding box center [20, 209] width 29 height 8
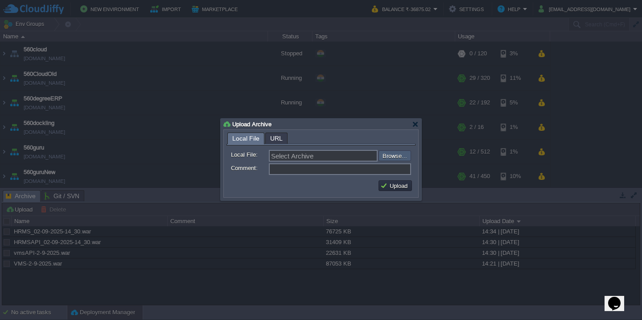
click at [400, 156] on input "file" at bounding box center [354, 155] width 113 height 11
type input "C:\fakepath\guruAPI_source_02_09_25(3.45).war"
type input "guruAPI_source_02_09_25(3.45).war"
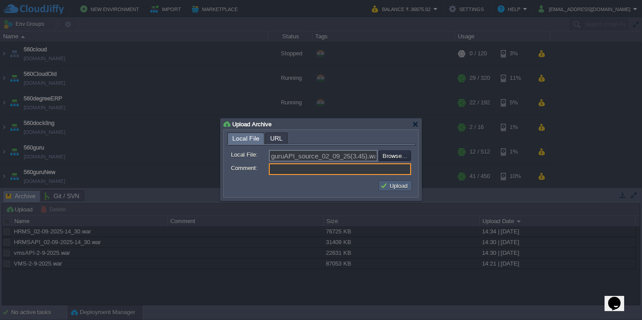
click at [395, 189] on button "Upload" at bounding box center [395, 186] width 30 height 8
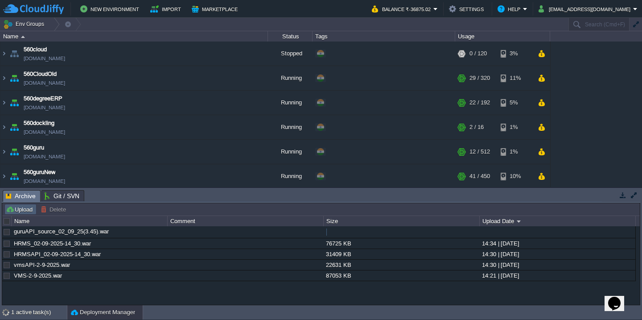
click at [26, 208] on button "Upload" at bounding box center [20, 209] width 29 height 8
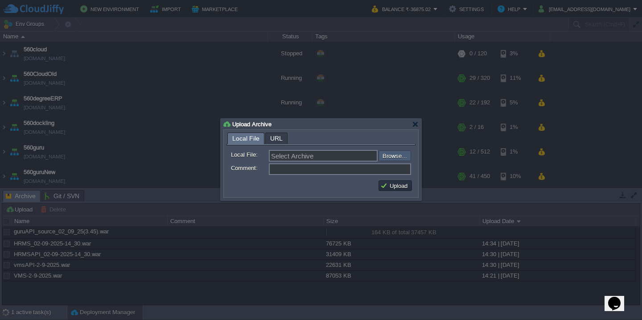
click at [397, 153] on input "file" at bounding box center [354, 155] width 113 height 11
type input "C:\fakepath\utilAPI_239_02-09-25_03-45.war"
type input "utilAPI_239_02-09-25_03-45.war"
click at [389, 185] on button "Upload" at bounding box center [395, 186] width 30 height 8
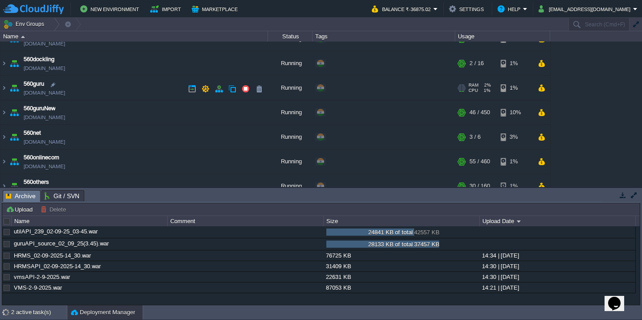
scroll to position [65, 0]
click at [128, 87] on td "560guru 560guru.cloudjiffy.net" at bounding box center [134, 87] width 268 height 25
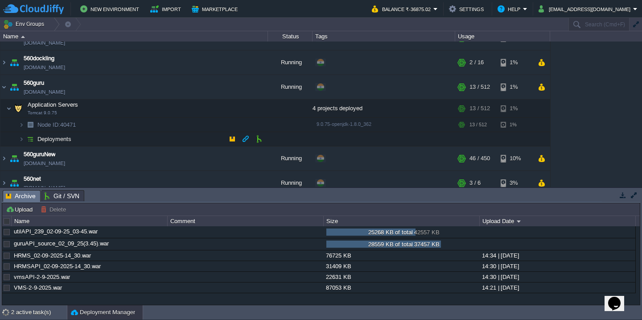
click at [121, 139] on td "Deployments" at bounding box center [134, 139] width 268 height 14
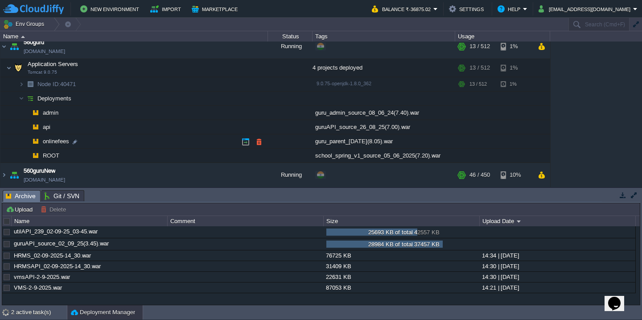
scroll to position [105, 0]
click at [265, 126] on td at bounding box center [258, 126] width 13 height 13
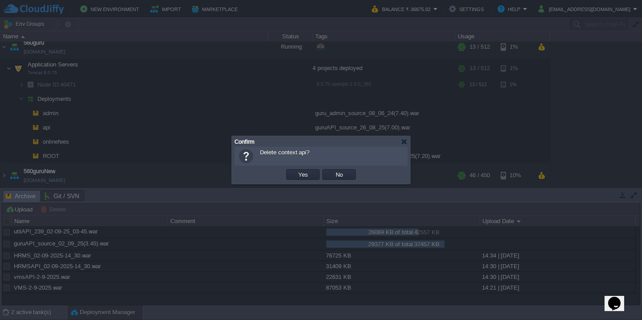
click at [296, 170] on button "Yes" at bounding box center [303, 174] width 15 height 8
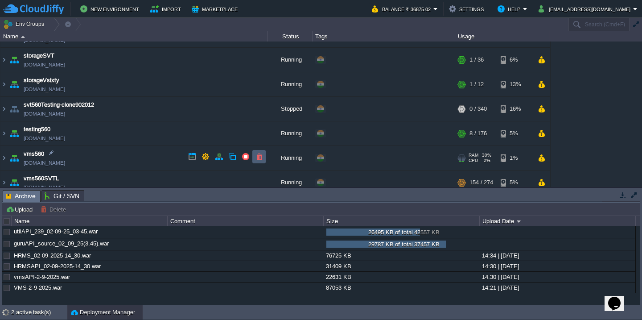
scroll to position [619, 0]
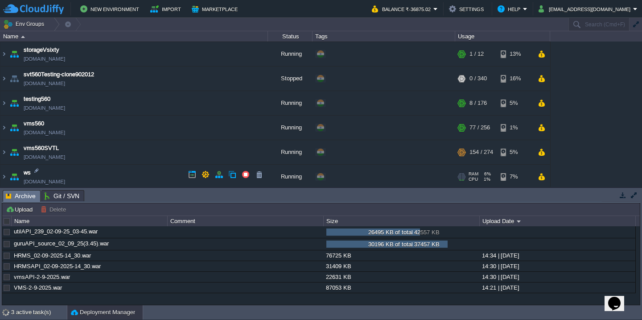
click at [152, 182] on td "ws [DOMAIN_NAME]" at bounding box center [134, 177] width 268 height 25
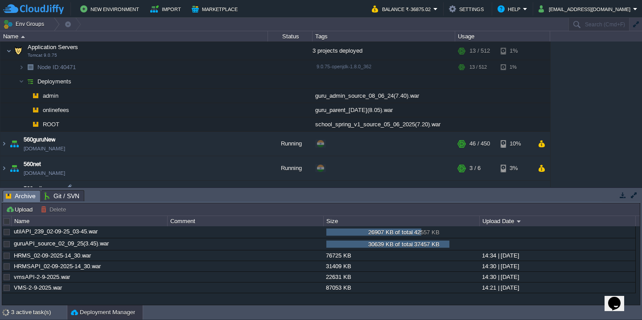
click at [142, 182] on td "560onlinecom [DOMAIN_NAME]" at bounding box center [134, 193] width 268 height 25
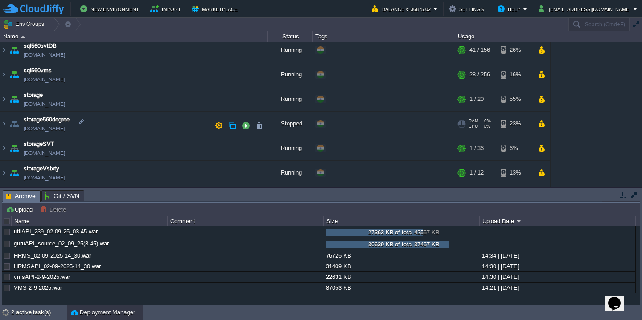
scroll to position [698, 0]
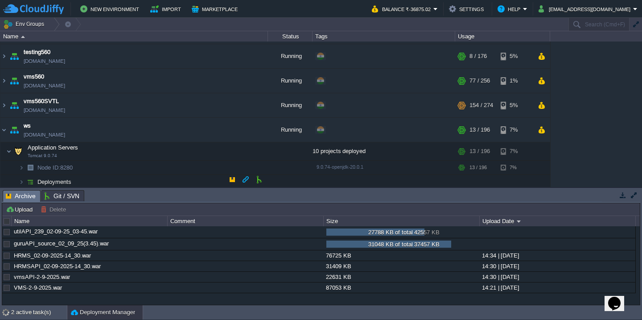
click at [127, 179] on td "Deployments" at bounding box center [134, 182] width 268 height 14
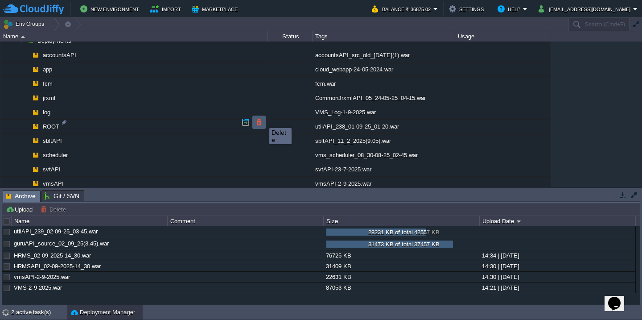
click at [258, 123] on button "button" at bounding box center [259, 122] width 8 height 8
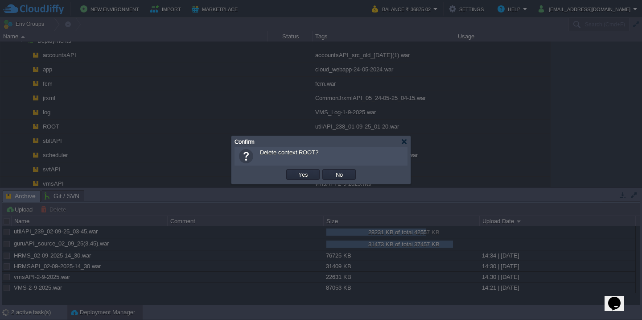
click at [296, 170] on button "Yes" at bounding box center [303, 174] width 15 height 8
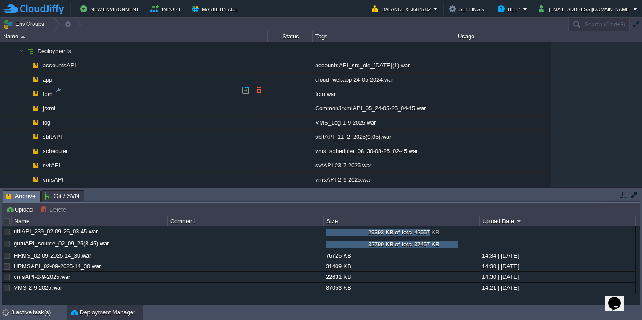
scroll to position [797, 0]
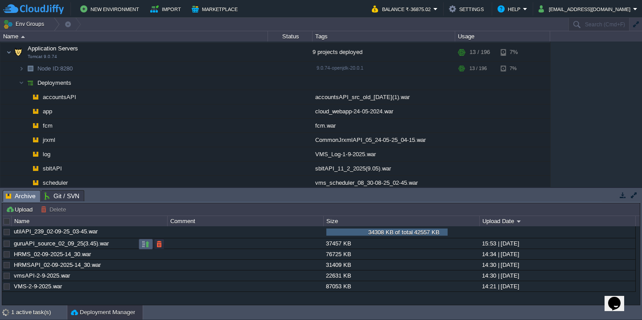
click at [142, 243] on button "button" at bounding box center [146, 244] width 8 height 8
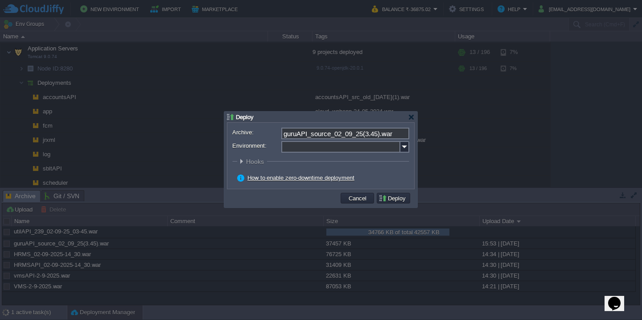
click at [309, 148] on input "Environment:" at bounding box center [340, 147] width 119 height 12
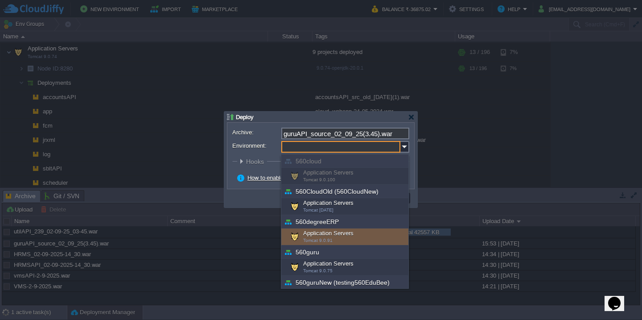
scroll to position [22, 0]
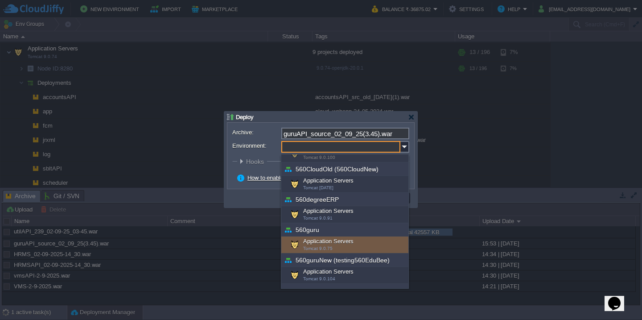
click at [312, 245] on div "Application Servers Tomcat 9.0.75" at bounding box center [344, 244] width 127 height 17
type input "Application Servers (560guru)"
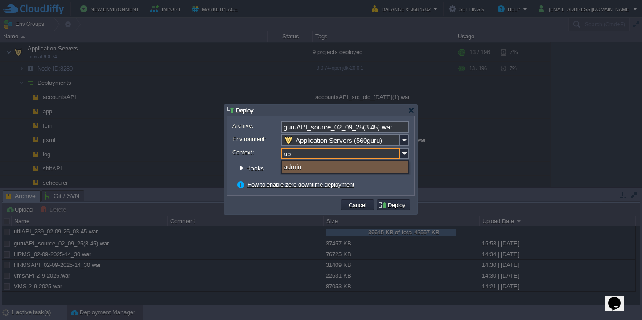
type input "api"
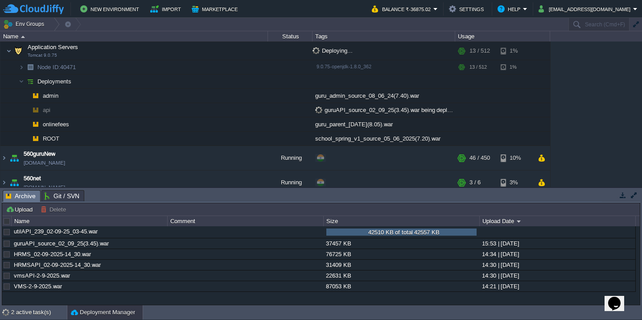
scroll to position [0, 0]
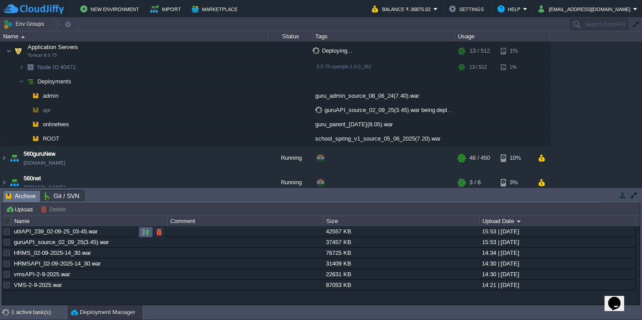
click at [143, 233] on button "button" at bounding box center [146, 232] width 8 height 8
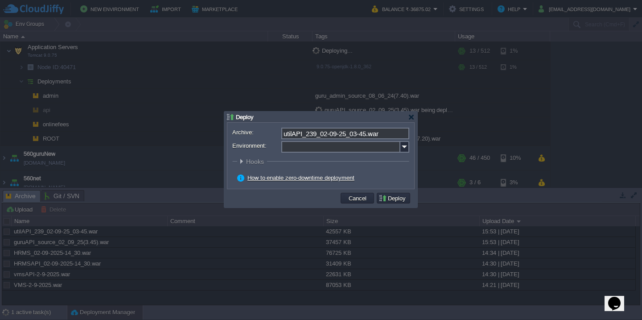
click at [314, 150] on input "Environment:" at bounding box center [340, 147] width 119 height 12
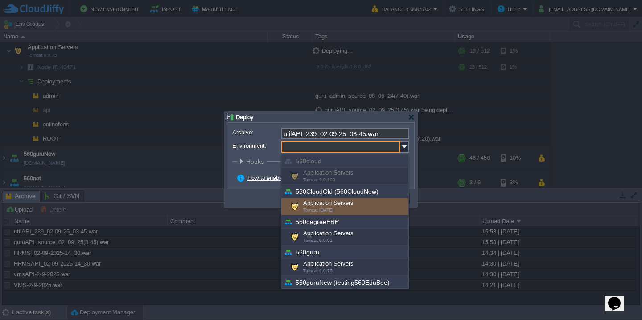
scroll to position [321, 0]
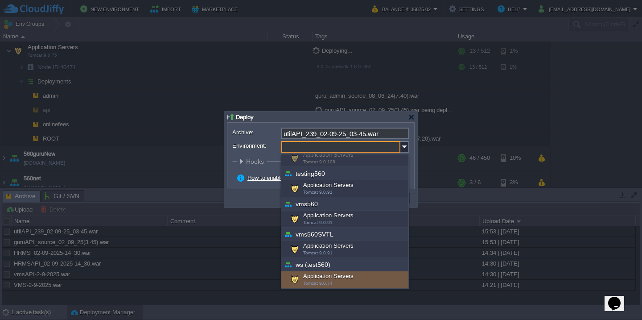
click at [311, 276] on div "Application Servers Tomcat 9.0.74" at bounding box center [344, 279] width 127 height 17
type input "Application Servers (ws (test560))"
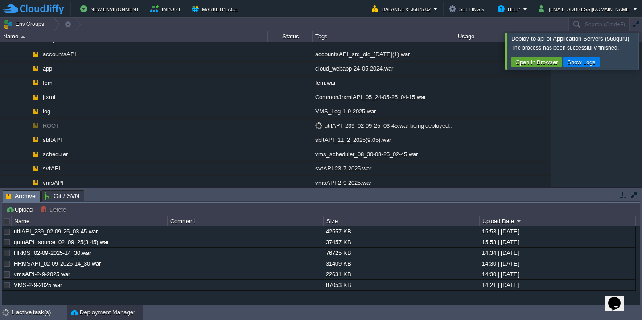
scroll to position [122, 0]
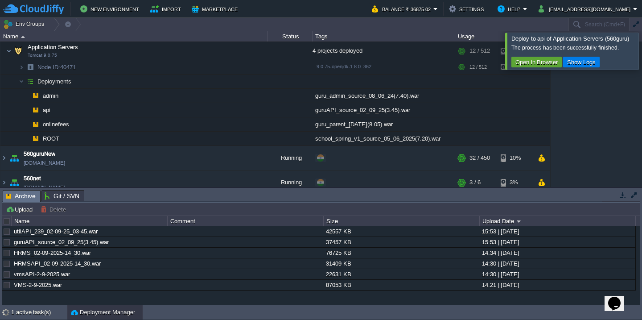
click at [642, 46] on div at bounding box center [653, 51] width 0 height 37
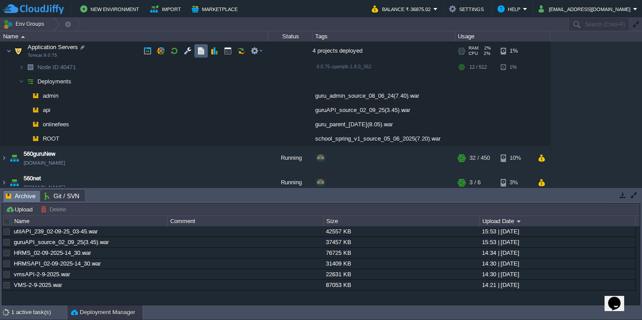
click at [195, 51] on td at bounding box center [200, 50] width 13 height 13
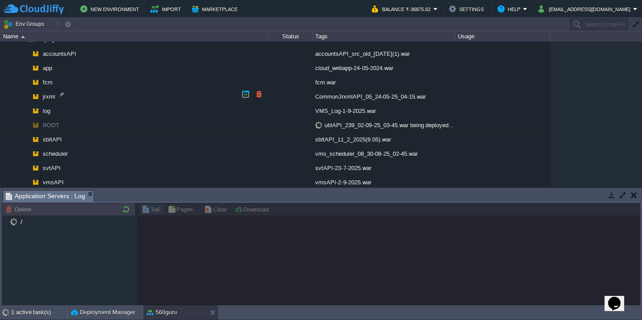
scroll to position [793, 0]
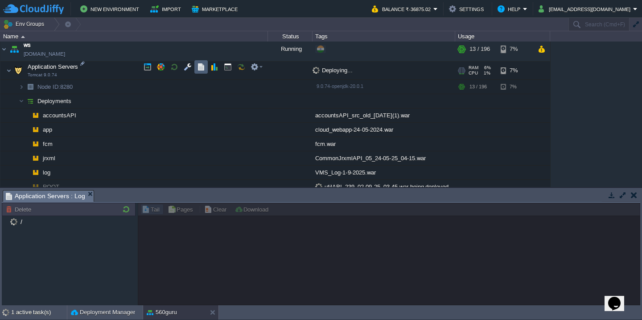
click at [200, 67] on button "button" at bounding box center [201, 67] width 8 height 8
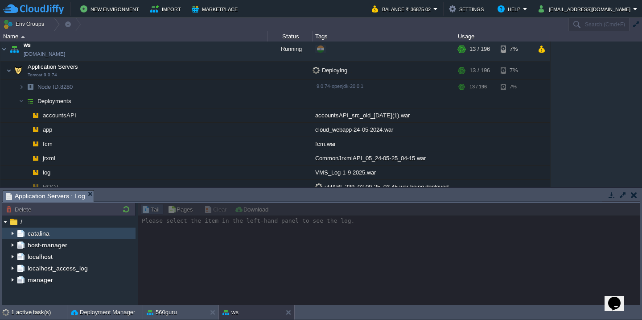
click at [12, 232] on img at bounding box center [12, 233] width 7 height 12
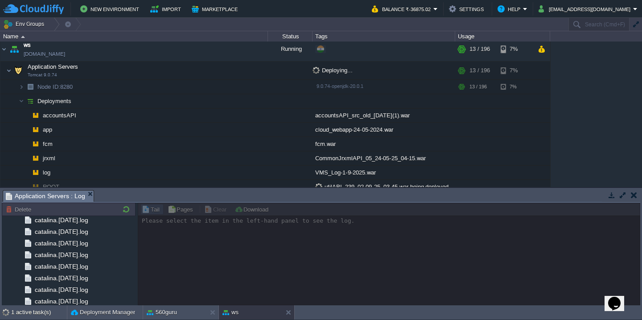
scroll to position [1048, 0]
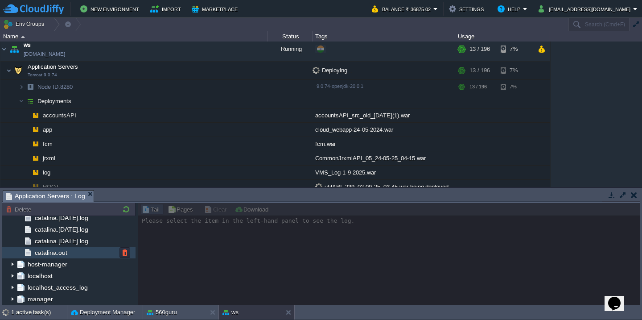
click at [53, 249] on span "catalina.out" at bounding box center [51, 252] width 36 height 8
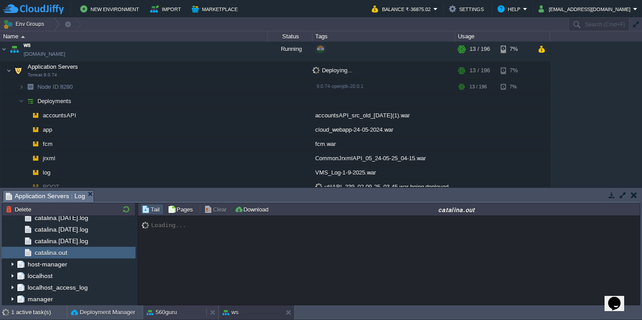
click at [151, 311] on button "560guru" at bounding box center [162, 312] width 30 height 9
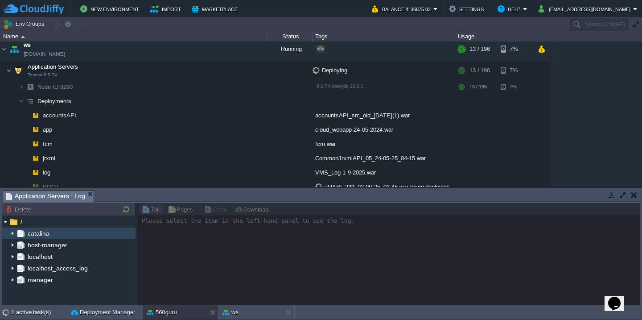
click at [12, 231] on img at bounding box center [12, 233] width 7 height 12
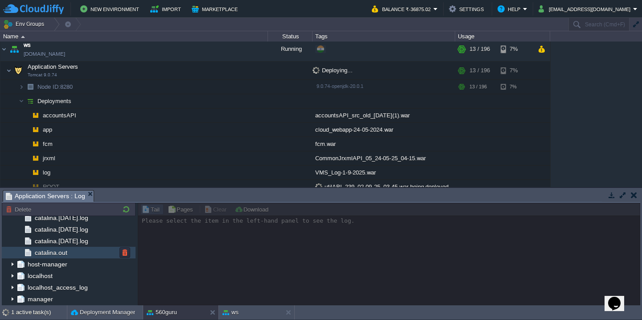
click at [84, 252] on div "catalina.out" at bounding box center [69, 253] width 134 height 12
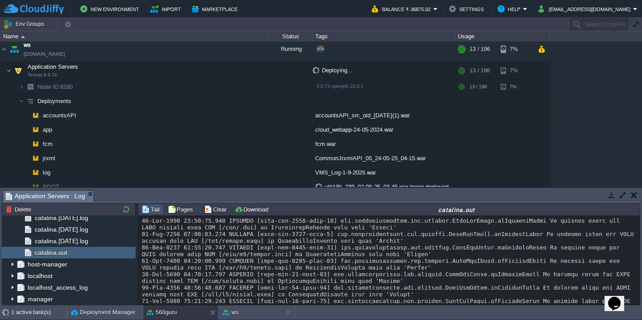
scroll to position [17666, 0]
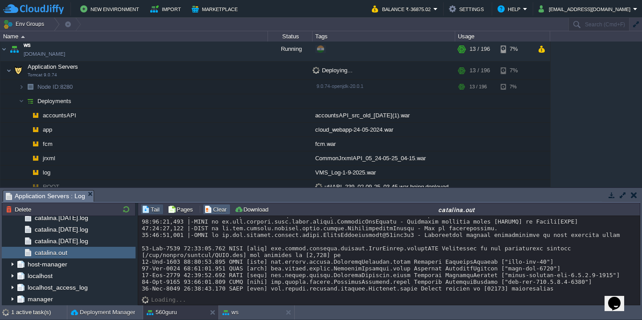
click at [215, 204] on td "Clear" at bounding box center [217, 209] width 28 height 11
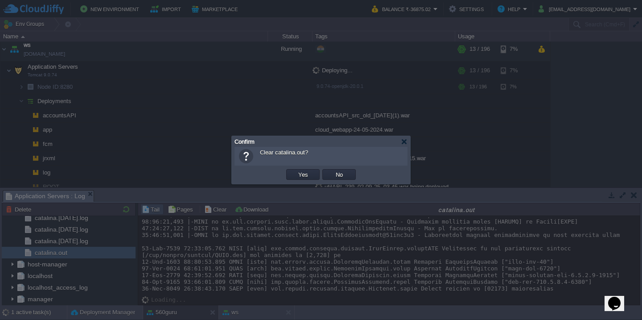
click at [296, 170] on button "Yes" at bounding box center [303, 174] width 15 height 8
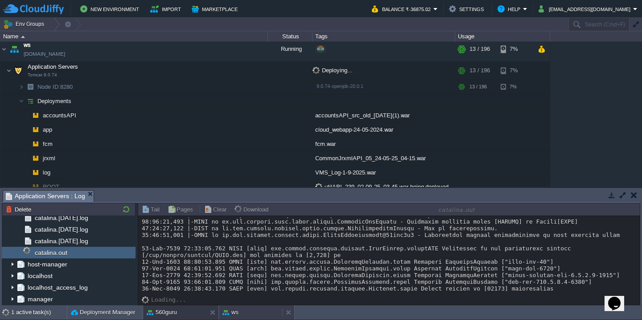
click at [232, 306] on div "ws" at bounding box center [250, 312] width 63 height 14
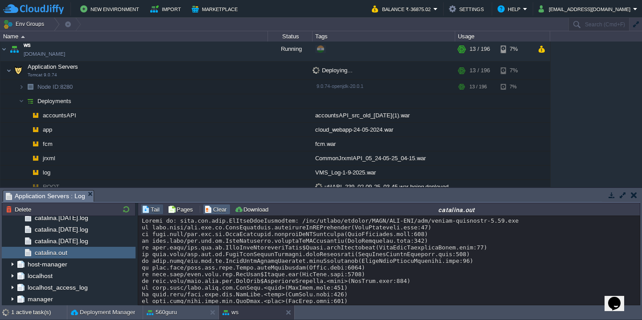
click at [209, 204] on td "Clear" at bounding box center [217, 209] width 28 height 11
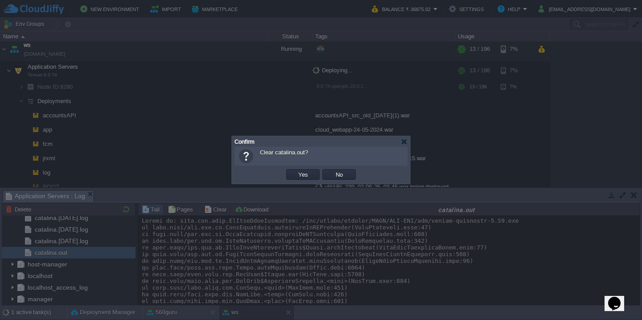
click at [296, 170] on button "Yes" at bounding box center [303, 174] width 15 height 8
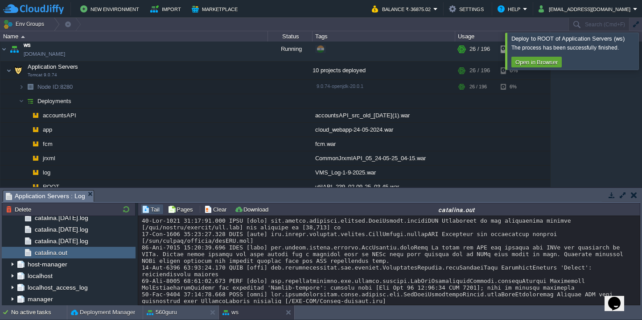
scroll to position [22877, 0]
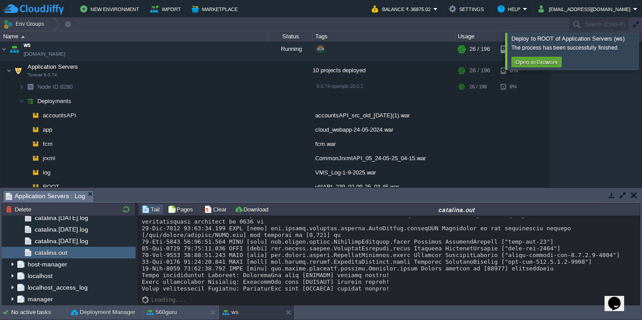
click at [642, 49] on div at bounding box center [653, 51] width 0 height 37
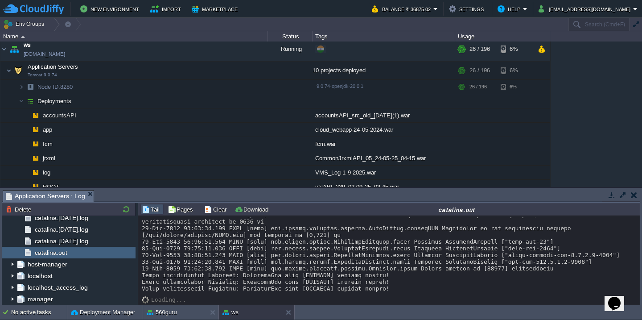
click at [215, 208] on button "Clear" at bounding box center [216, 209] width 25 height 8
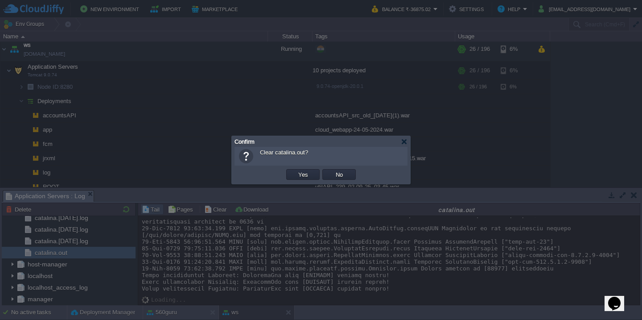
click at [296, 170] on button "Yes" at bounding box center [303, 174] width 15 height 8
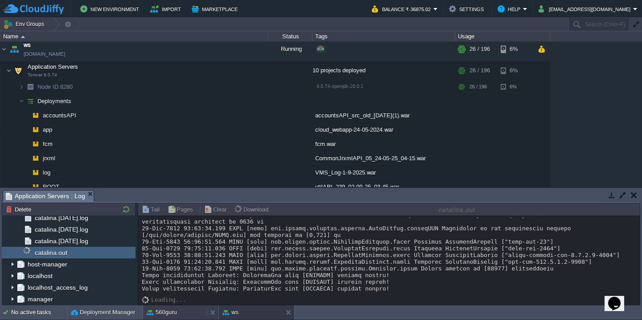
click at [169, 307] on div "560guru" at bounding box center [174, 312] width 63 height 14
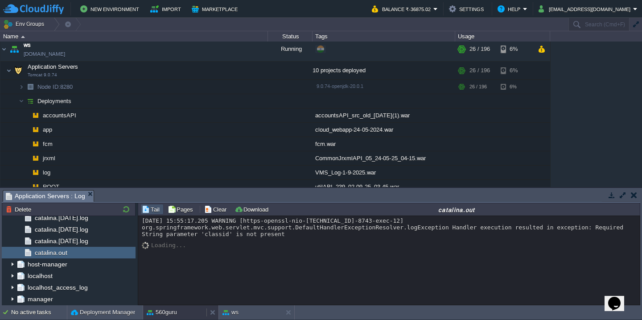
scroll to position [0, 0]
click at [215, 206] on button "Clear" at bounding box center [216, 209] width 25 height 8
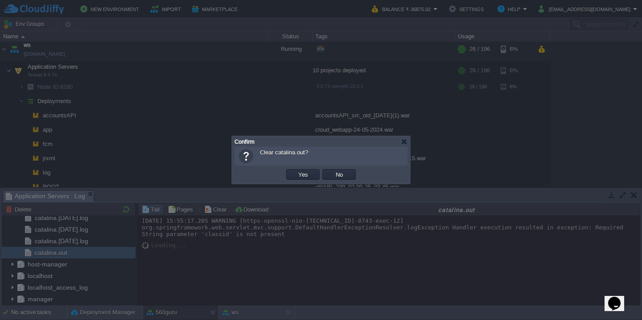
click at [296, 170] on button "Yes" at bounding box center [303, 174] width 15 height 8
